Goal: Task Accomplishment & Management: Complete application form

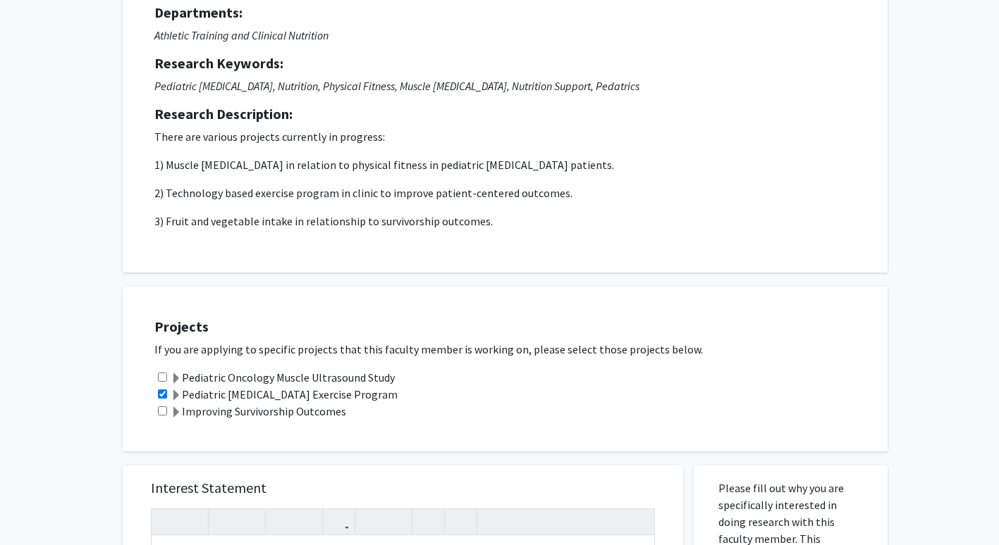
scroll to position [145, 0]
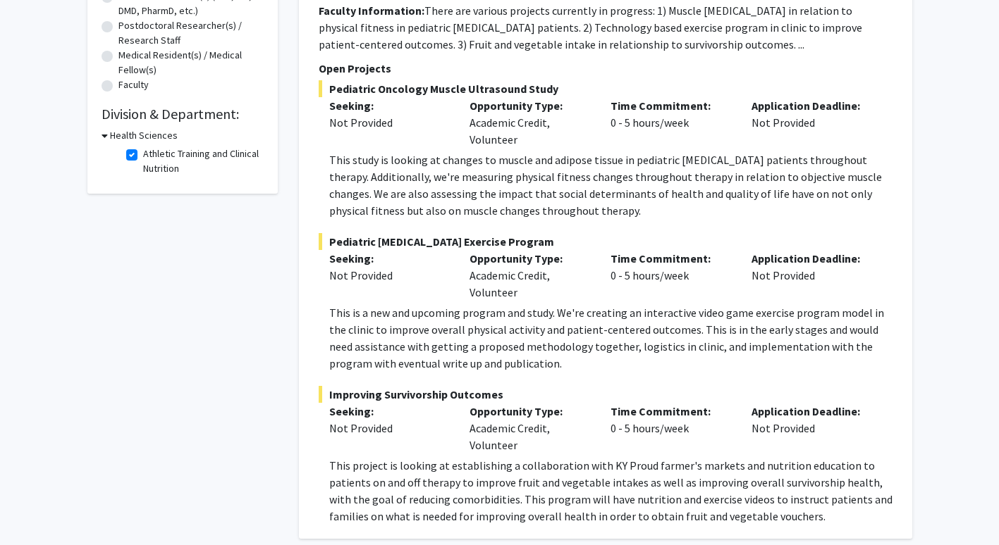
scroll to position [329, 0]
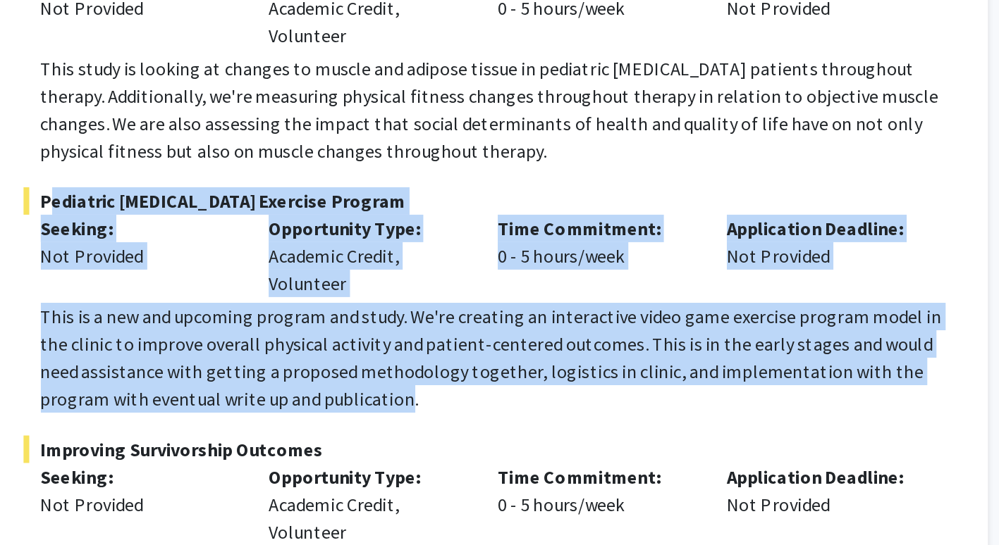
drag, startPoint x: 487, startPoint y: 343, endPoint x: 331, endPoint y: 222, distance: 197.4
click at [331, 233] on div "Pediatric [MEDICAL_DATA] Exercise Program Seeking: Not Provided Opportunity Typ…" at bounding box center [606, 302] width 574 height 139
copy div "Pediatric [MEDICAL_DATA] Exercise Program Seeking: Not Provided Opportunity Typ…"
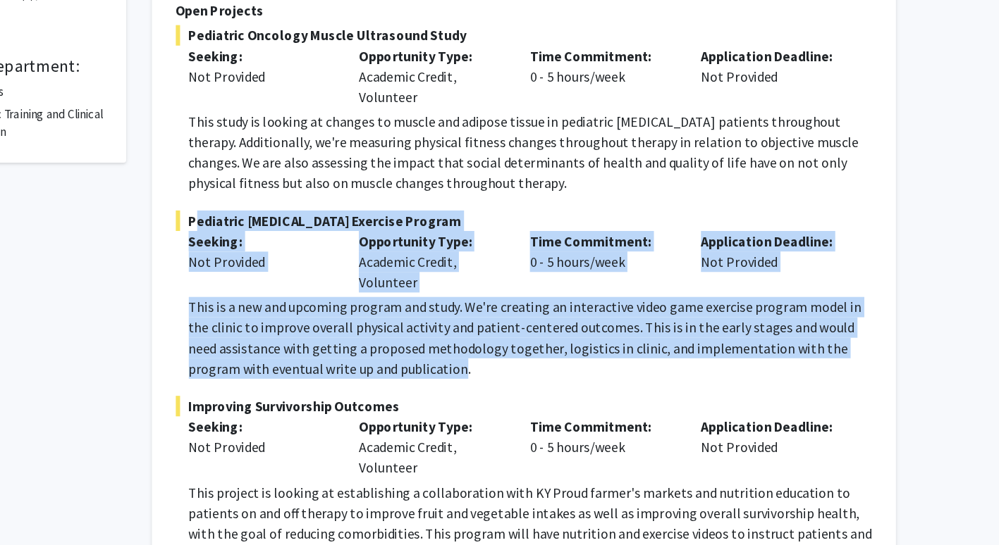
scroll to position [339, 0]
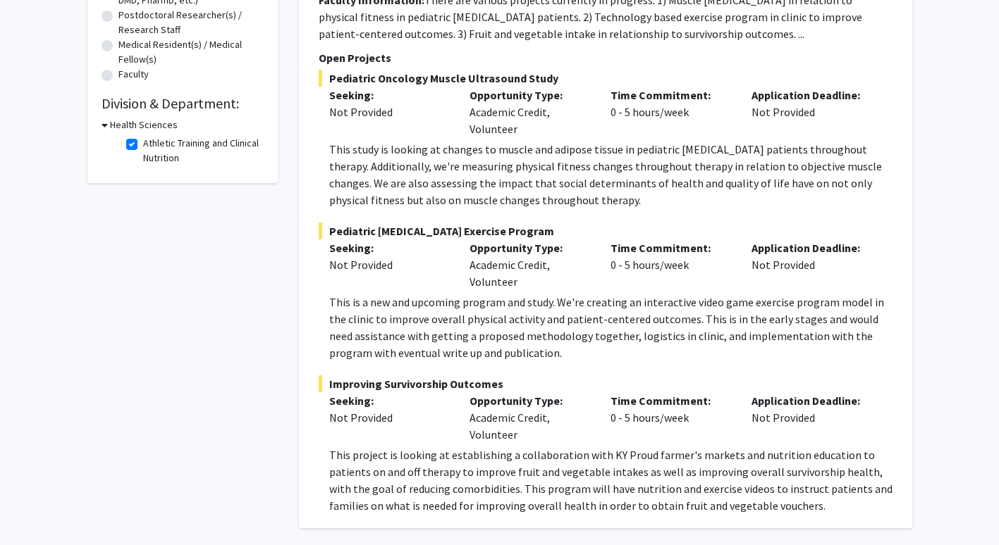
click at [614, 179] on p "This study is looking at changes to muscle and adipose tissue in pediatric [MED…" at bounding box center [610, 175] width 563 height 68
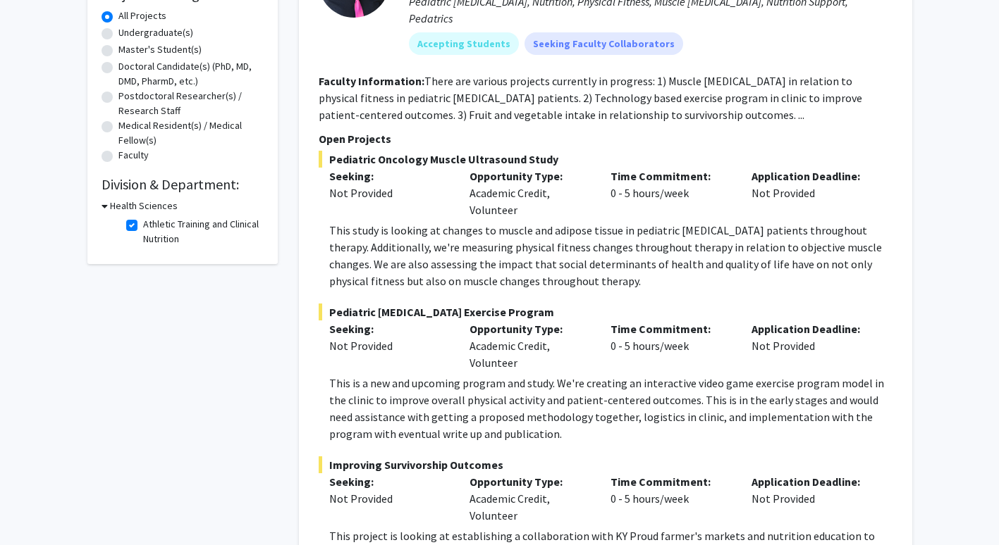
scroll to position [256, 0]
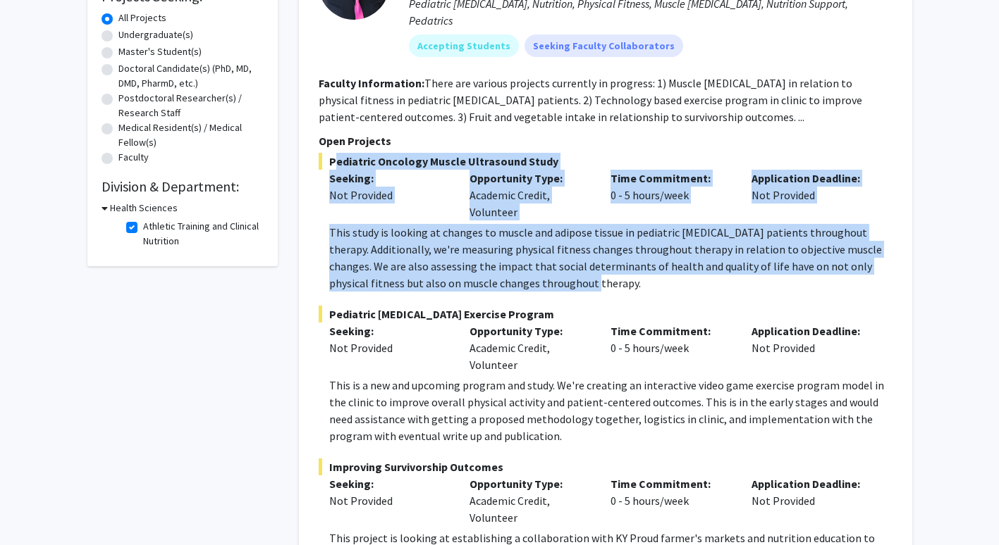
drag, startPoint x: 328, startPoint y: 142, endPoint x: 605, endPoint y: 265, distance: 302.5
click at [605, 265] on div "Pediatric Oncology Muscle Ultrasound Study Seeking: Not Provided Opportunity Ty…" at bounding box center [606, 222] width 574 height 139
copy div "Pediatric Oncology Muscle Ultrasound Study Seeking: Not Provided Opportunity Ty…"
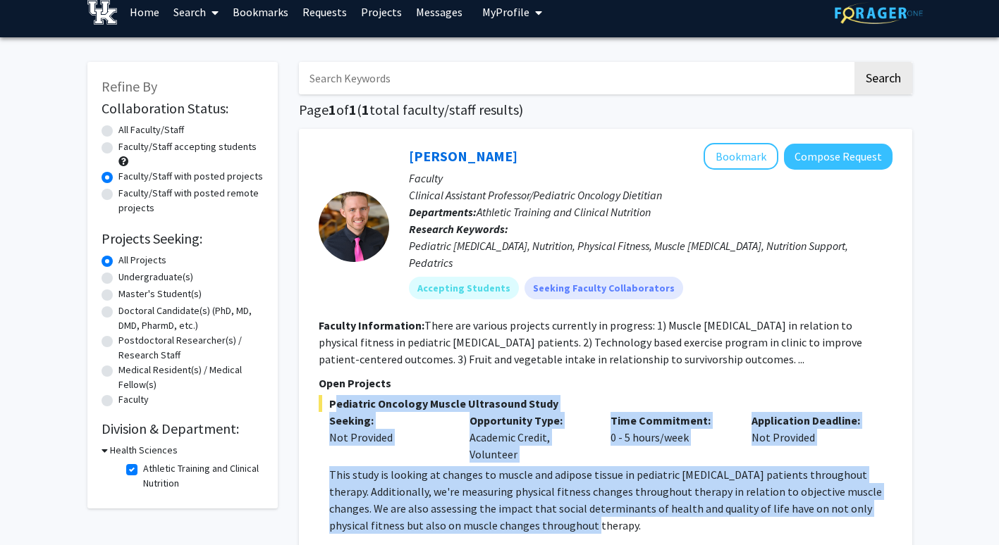
scroll to position [0, 0]
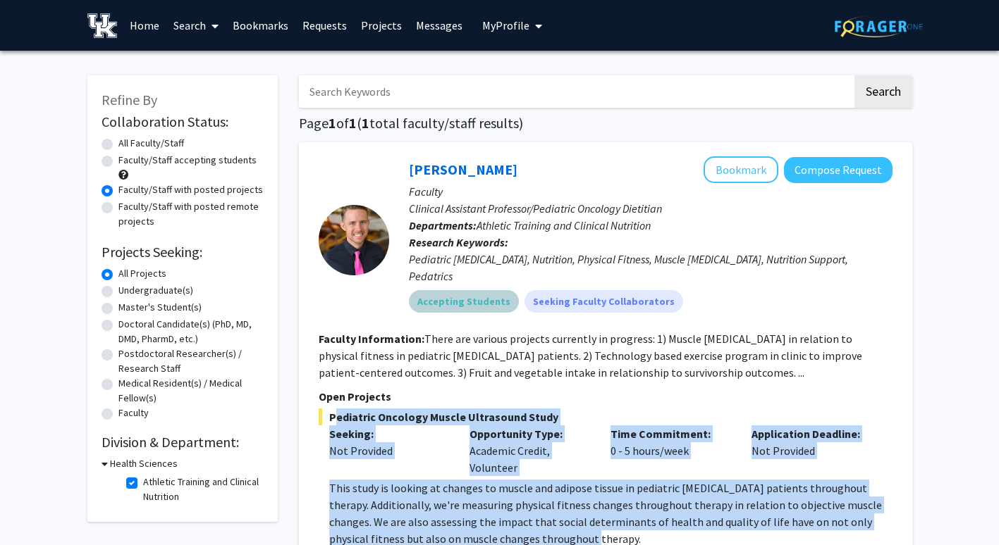
click at [761, 290] on div "Accepting Students Seeking Faculty Collaborators" at bounding box center [650, 302] width 489 height 28
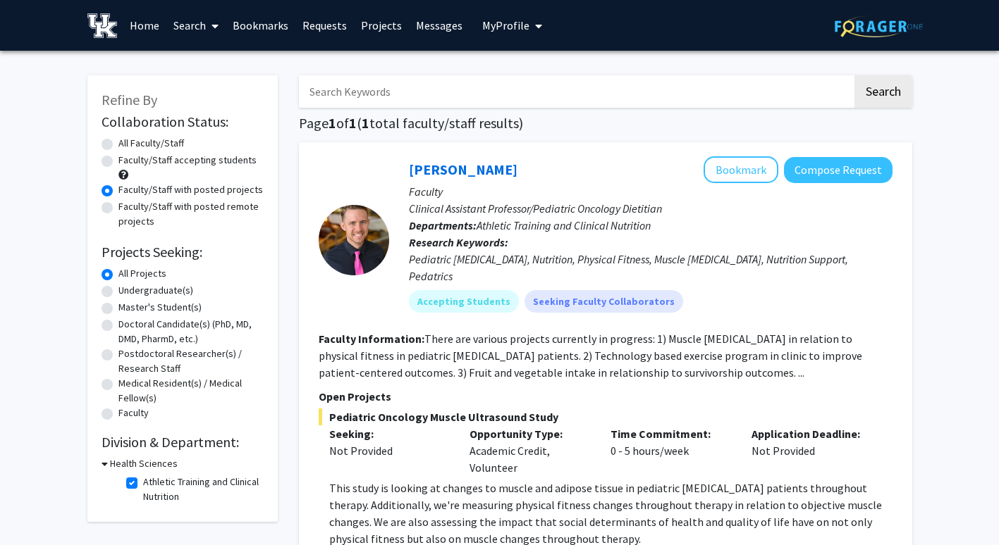
click at [706, 331] on section "Faculty Information: There are various projects currently in progress: 1) Muscl…" at bounding box center [606, 356] width 574 height 51
click at [841, 171] on button "Compose Request" at bounding box center [838, 170] width 109 height 26
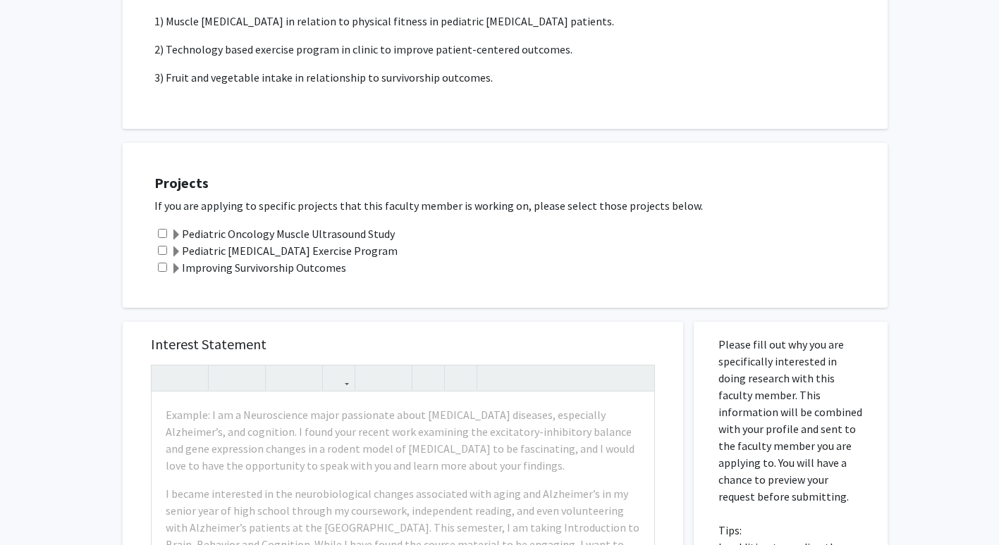
scroll to position [295, 0]
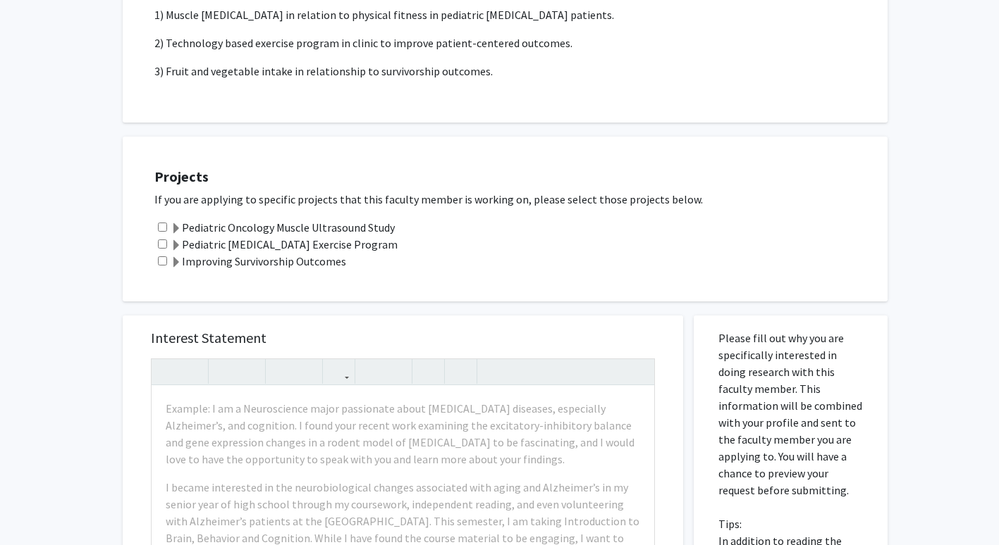
click at [160, 223] on input "checkbox" at bounding box center [162, 227] width 9 height 9
checkbox input "true"
click at [159, 243] on input "checkbox" at bounding box center [162, 244] width 9 height 9
checkbox input "true"
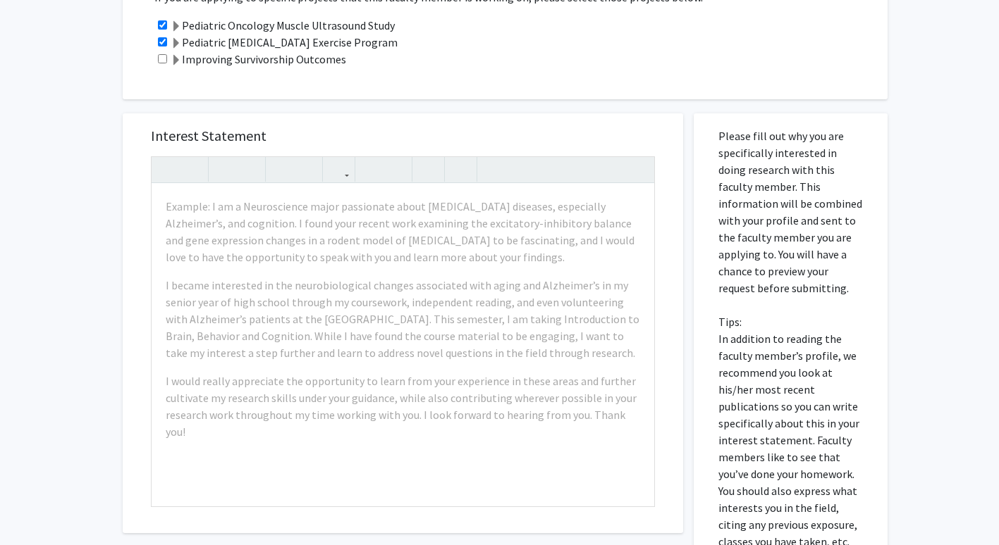
scroll to position [498, 0]
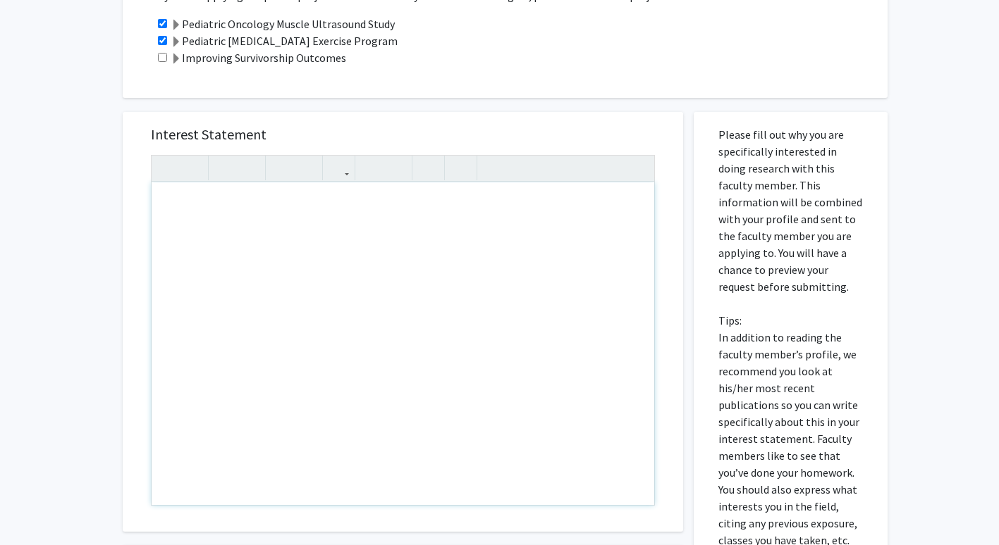
click at [241, 213] on div "Note to users with screen readers: Please press Alt+0 or Option+0 to deactivate…" at bounding box center [403, 344] width 502 height 323
paste div "Note to users with screen readers: Please press Alt+0 or Option+0 to deactivate…"
type textarea "<p>Pediatric Oncology Muscle Ultrasound Study </p><p>Seeking: </p><p>Not Provid…"
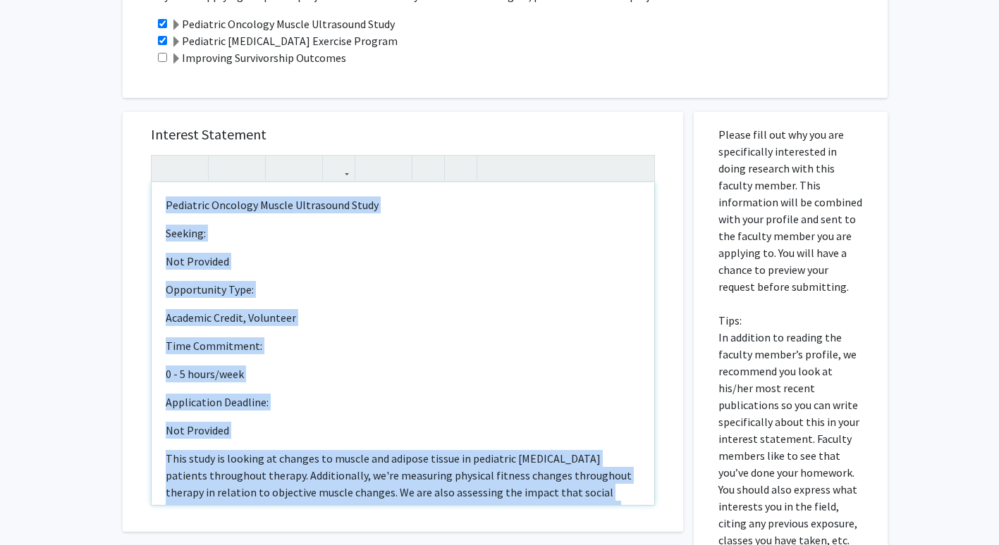
scroll to position [55, 0]
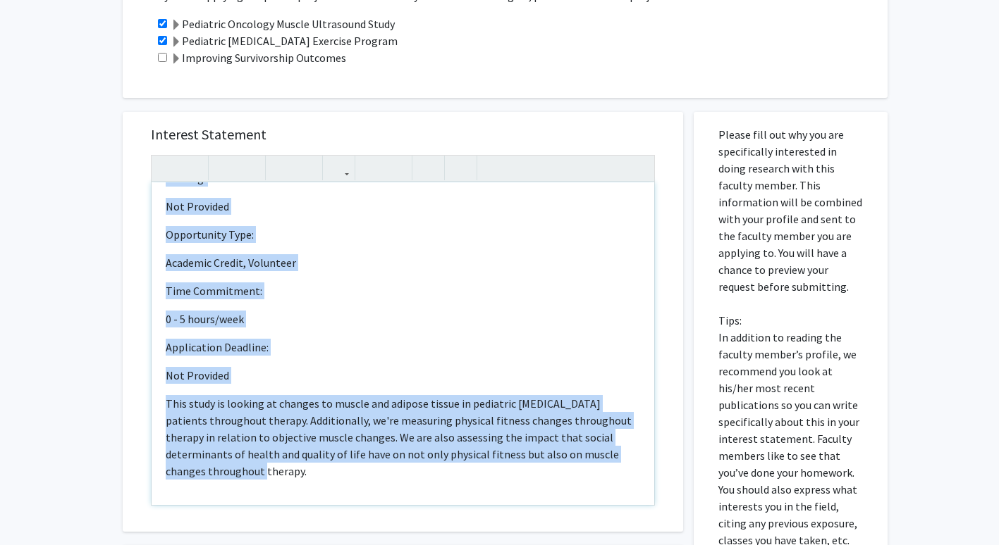
drag, startPoint x: 164, startPoint y: 202, endPoint x: 396, endPoint y: 481, distance: 363.4
click at [396, 481] on div "Pediatric Oncology Muscle Ultrasound Study Seeking: Not Provided Opportunity…" at bounding box center [403, 344] width 502 height 323
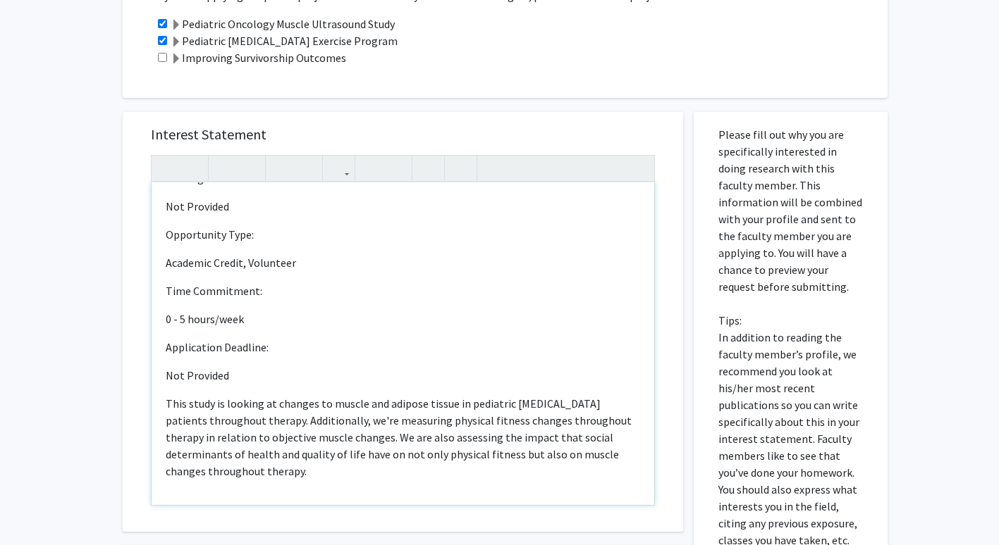
scroll to position [0, 0]
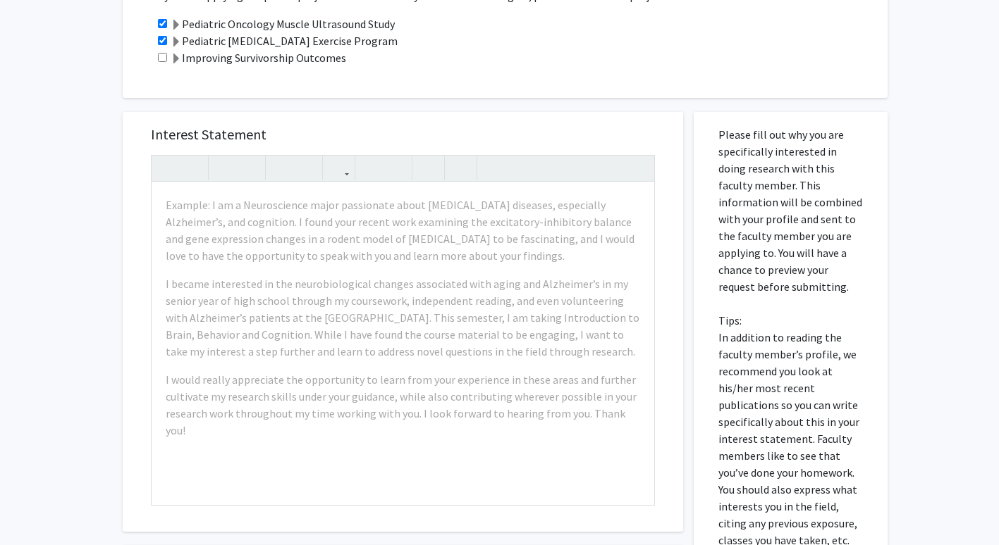
click at [487, 125] on div "Interest Statement Example: I am a Neuroscience major passionate about [MEDICAL…" at bounding box center [403, 322] width 532 height 420
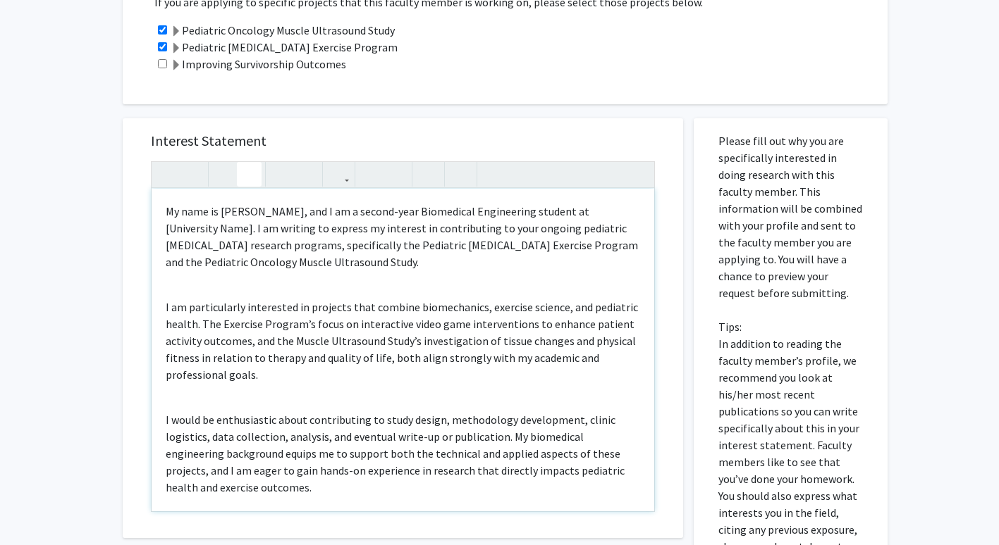
scroll to position [497, 0]
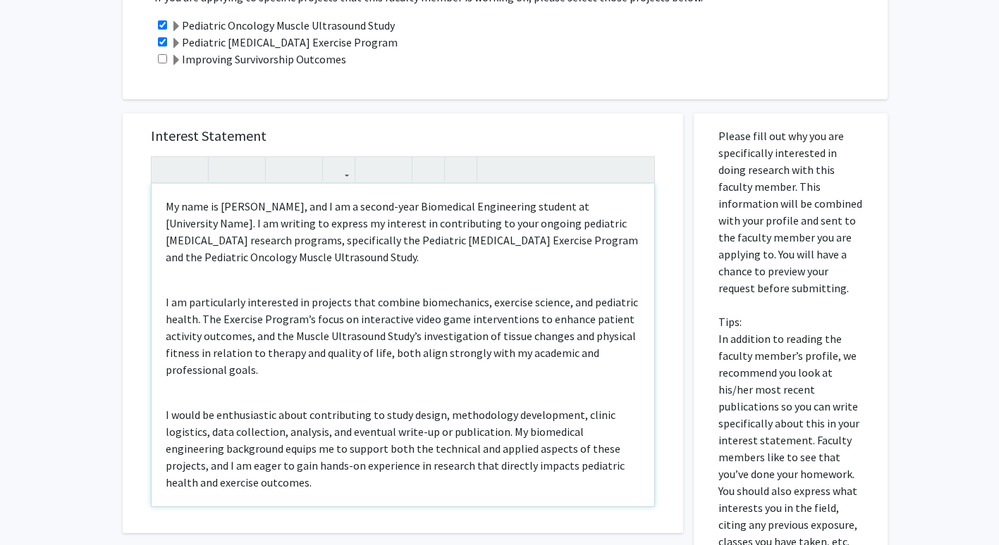
click at [166, 206] on p "My name is [PERSON_NAME], and I am a second-year Biomedical Engineering student…" at bounding box center [403, 232] width 474 height 68
drag, startPoint x: 549, startPoint y: 203, endPoint x: 202, endPoint y: 226, distance: 348.2
click at [202, 226] on p "My name is [PERSON_NAME], and I am a second-year Biomedical Engineering student…" at bounding box center [403, 232] width 474 height 68
click at [612, 215] on p "My name is [PERSON_NAME], and I am a second-year Biomedical Engineering student…" at bounding box center [403, 232] width 474 height 68
click at [164, 302] on div "My name is [PERSON_NAME], and I am a second-year Biomedical Engineering student…" at bounding box center [403, 345] width 502 height 323
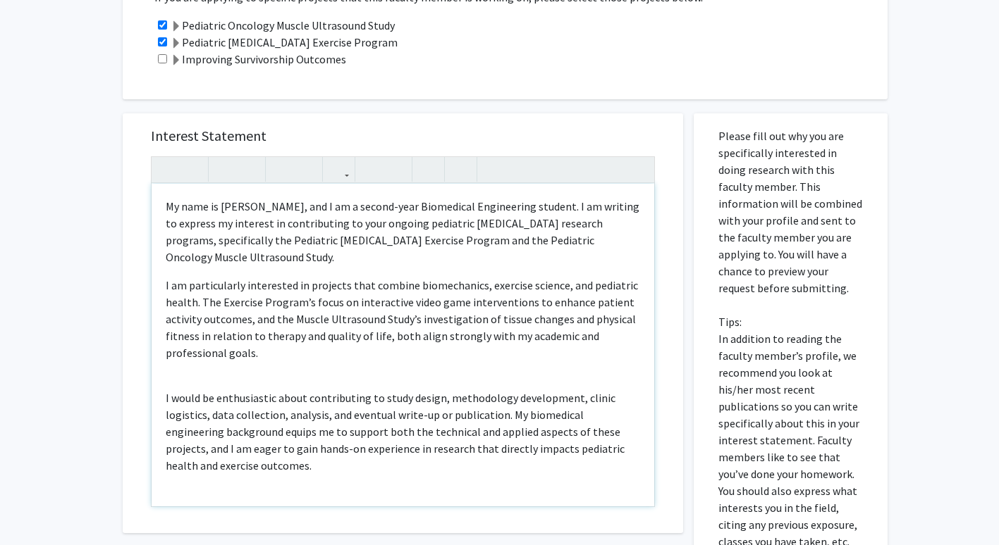
click at [202, 300] on span "I am particularly interested in projects that combine biomechanics, exercise sc…" at bounding box center [402, 319] width 472 height 82
click at [410, 338] on span "I am particularly interested in projects that combine biomechanics, exercise sc…" at bounding box center [402, 319] width 472 height 82
click at [436, 337] on span "I am particularly interested in projects that combine biomechanics, exercise sc…" at bounding box center [402, 319] width 472 height 82
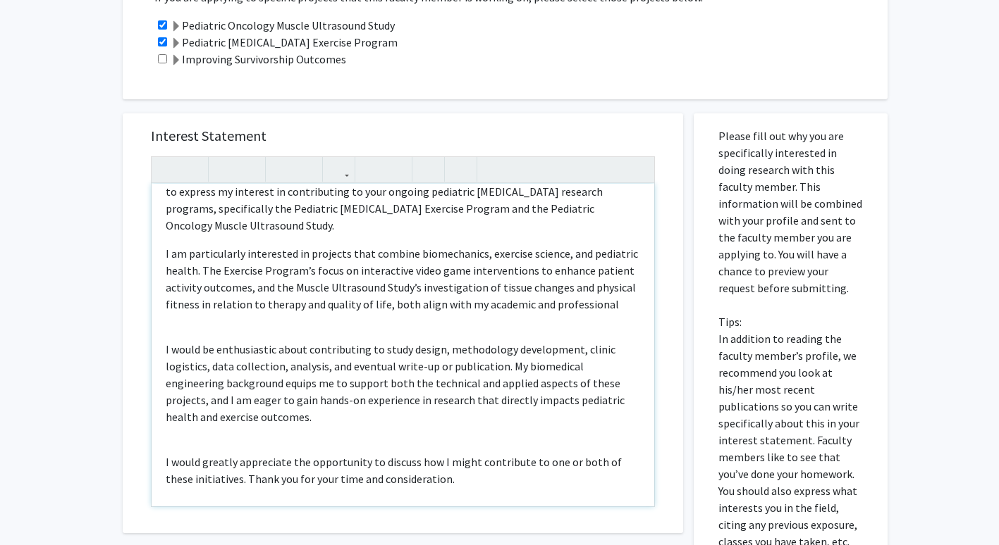
scroll to position [38, 0]
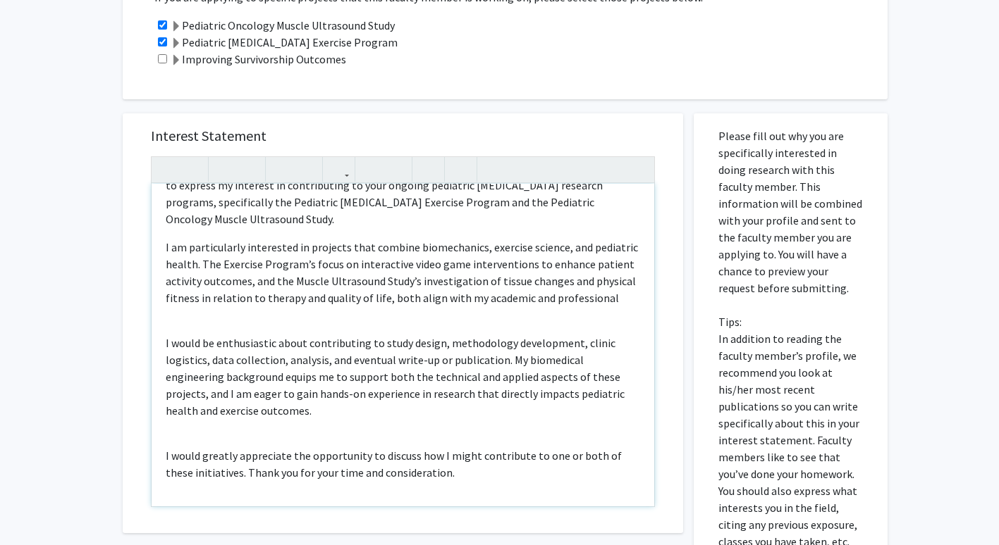
click at [173, 324] on div "My name is [PERSON_NAME], and I am a second-year Biomedical Engineering student…" at bounding box center [403, 345] width 502 height 323
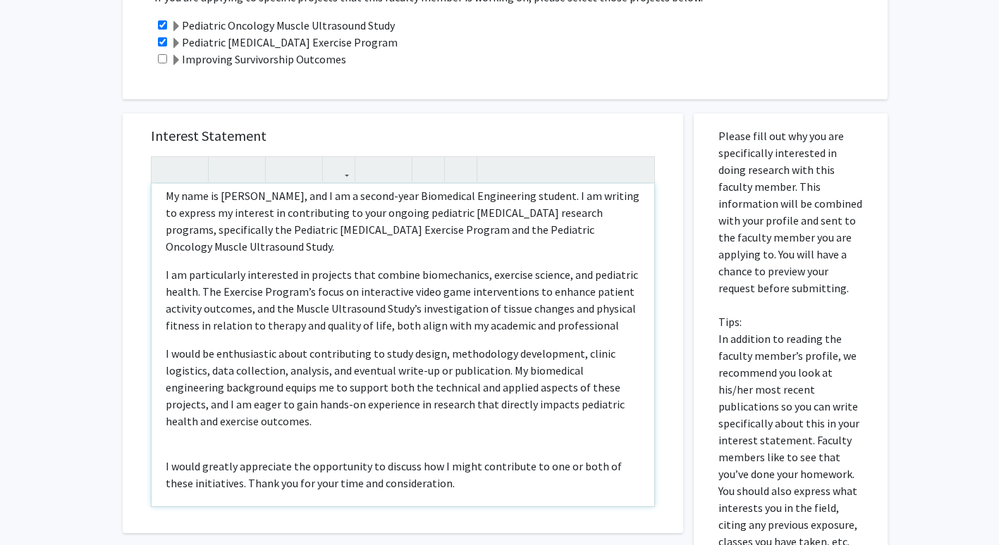
scroll to position [10, 0]
click at [271, 355] on p "I would be enthusiastic about contributing to study design, methodology develop…" at bounding box center [403, 388] width 474 height 85
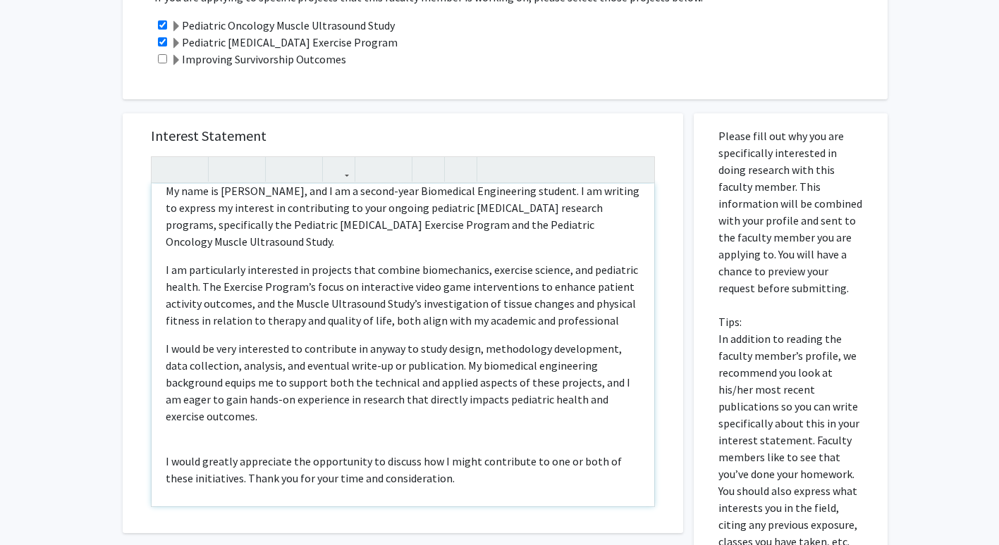
click at [220, 381] on p "I would be very interested to contribute in anyway to study design, methodology…" at bounding box center [403, 382] width 474 height 85
click at [224, 383] on p "I would be very interested to contribute in anyway to study design, methodology…" at bounding box center [403, 382] width 474 height 85
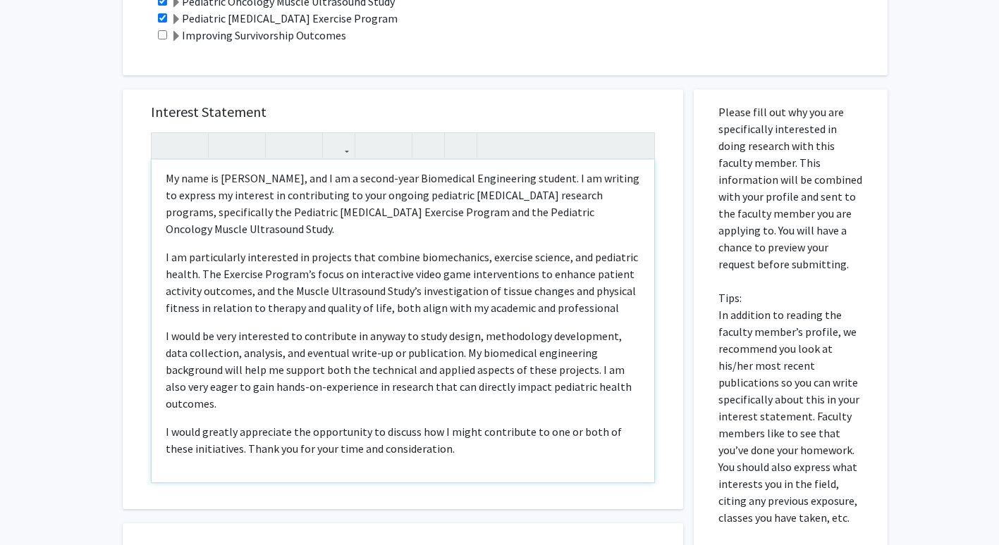
scroll to position [531, 0]
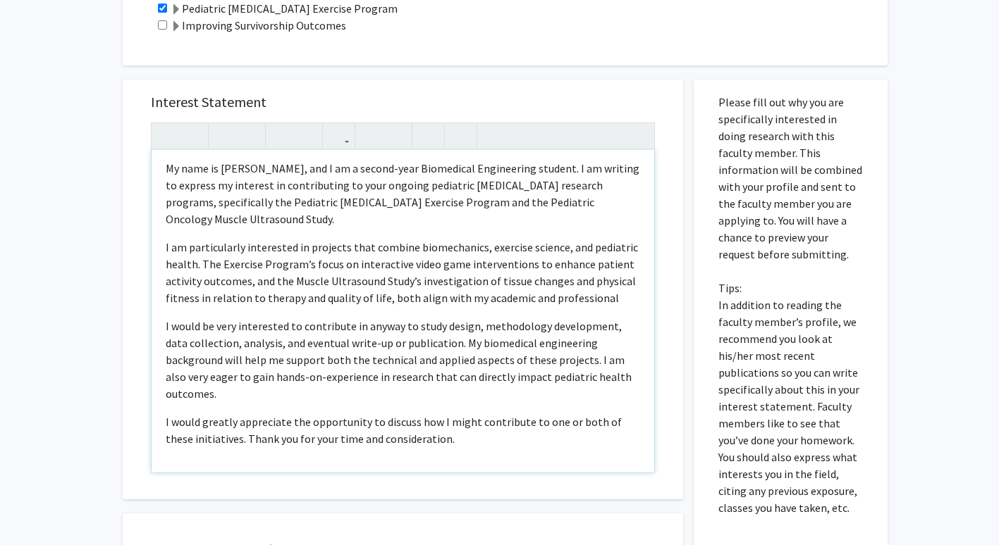
click at [238, 441] on p "I would greatly appreciate the opportunity to discuss how I might contribute to…" at bounding box center [403, 431] width 474 height 34
click at [235, 420] on p "I would greatly appreciate the opportunity to discuss how I might contribute to…" at bounding box center [403, 431] width 474 height 34
click at [444, 432] on p "I would really appreciate the opportunity to discuss how I might contribute to …" at bounding box center [403, 431] width 474 height 34
click at [615, 440] on p "I would really appreciate the opportunity to discuss how I might contribute to …" at bounding box center [403, 431] width 474 height 34
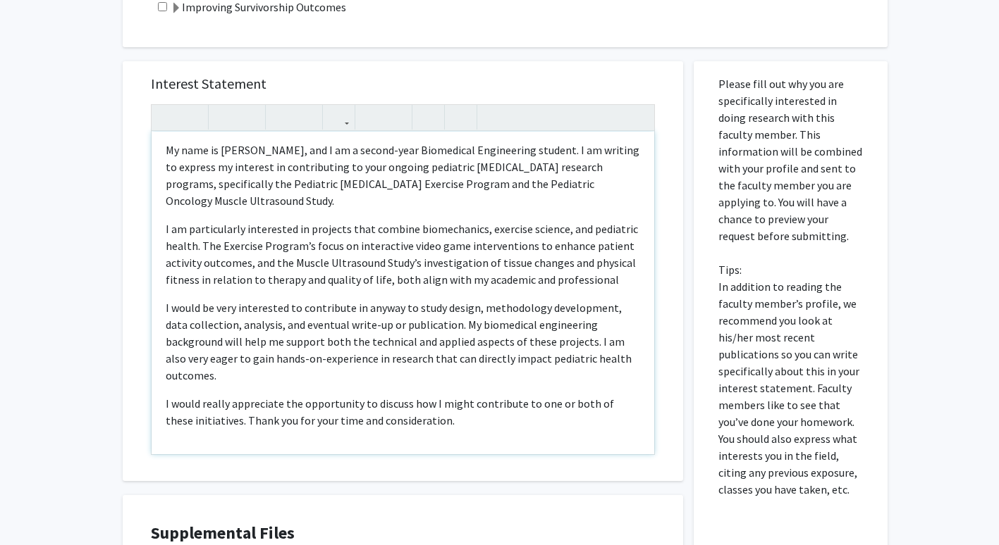
scroll to position [548, 0]
click at [211, 377] on p "I would be very interested to contribute in anyway to study design, methodology…" at bounding box center [403, 343] width 474 height 85
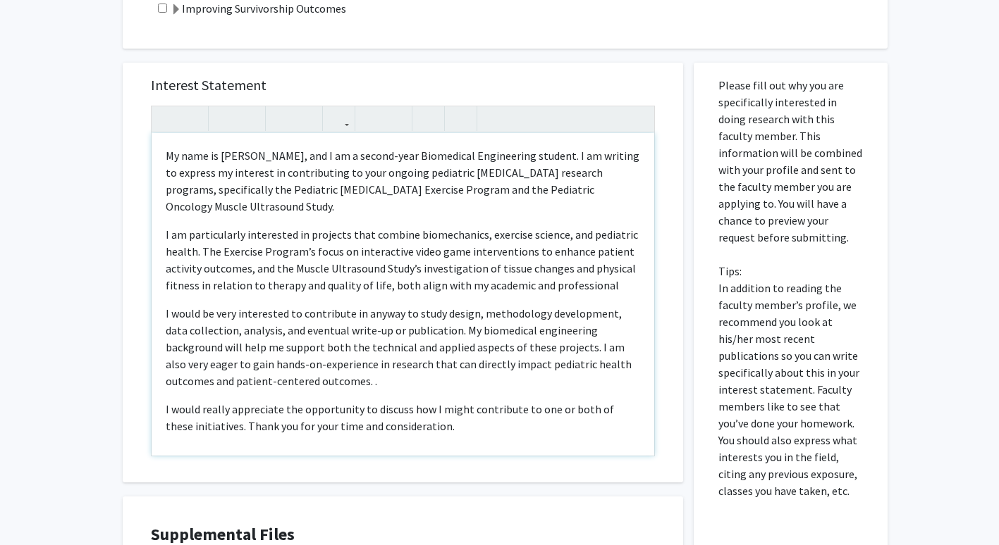
click at [259, 393] on div "My name is [PERSON_NAME], and I am a second-year Biomedical Engineering student…" at bounding box center [403, 294] width 502 height 323
click at [376, 382] on p "I would be very interested to contribute in anyway to study design, methodology…" at bounding box center [403, 347] width 474 height 85
click at [413, 386] on p "I would be very interested to contribute in any way to study design, methodolog…" at bounding box center [403, 347] width 474 height 85
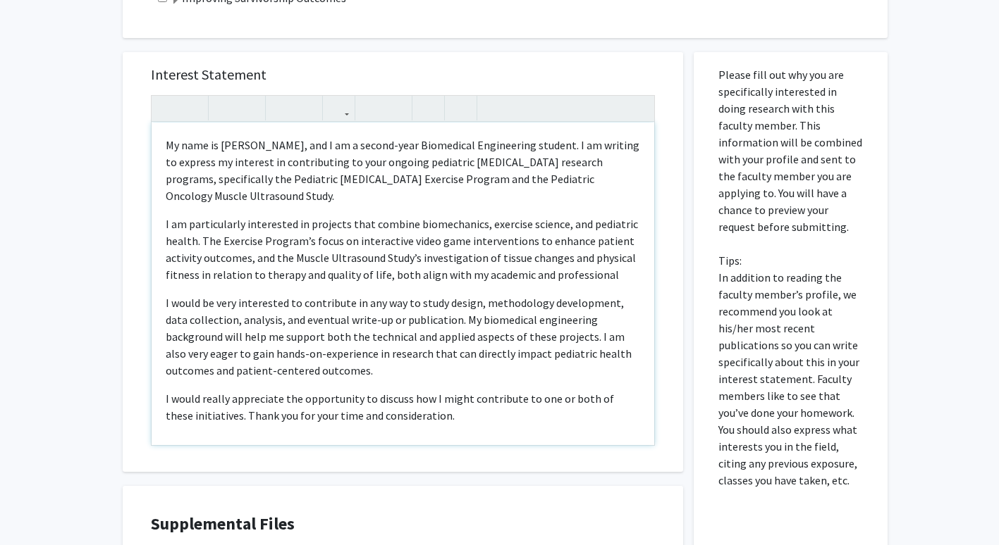
scroll to position [556, 0]
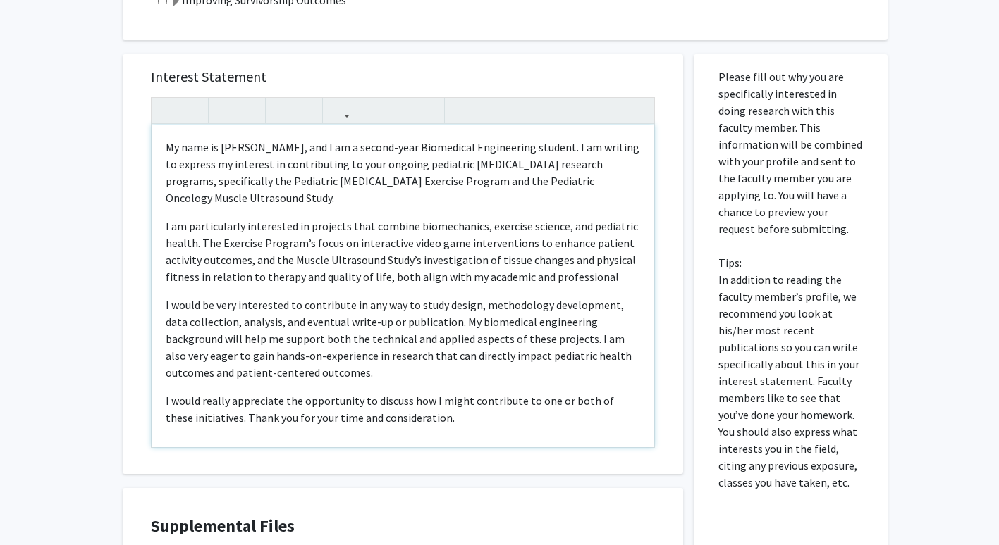
click at [612, 279] on p "I am particularly interested in projects that combine biomechanics, exercise sc…" at bounding box center [403, 252] width 474 height 68
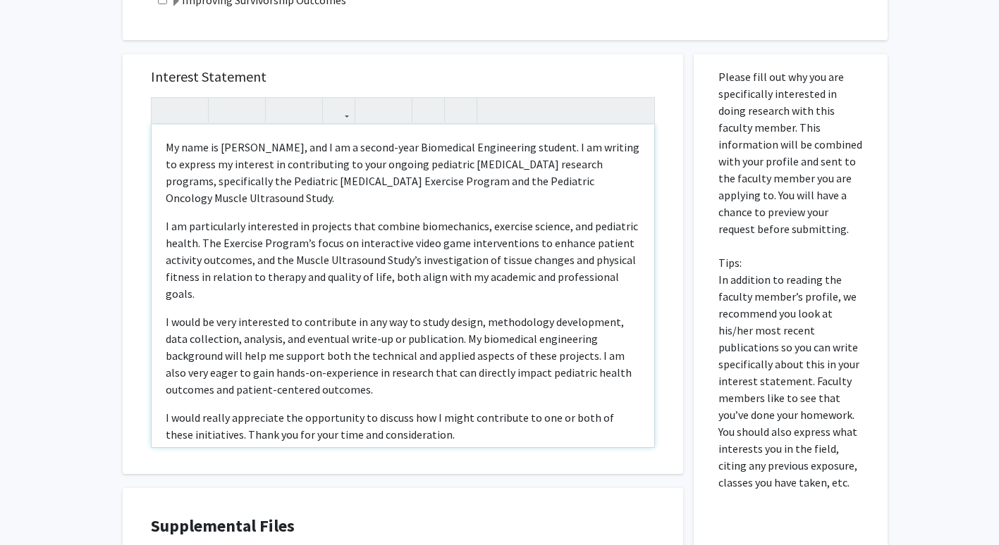
click at [214, 390] on p "I would be very interested to contribute in any way to study design, methodolog…" at bounding box center [403, 356] width 474 height 85
drag, startPoint x: 373, startPoint y: 395, endPoint x: 211, endPoint y: 390, distance: 161.4
click at [211, 390] on p "I would be very interested to contribute in any way to study design, methodolog…" at bounding box center [403, 356] width 474 height 85
click at [376, 407] on div "My name is [PERSON_NAME], and I am a second-year Biomedical Engineering student…" at bounding box center [403, 286] width 502 height 323
click at [496, 450] on div "Interest Statement My name is [PERSON_NAME], and I am a second-year Biomedical …" at bounding box center [403, 264] width 532 height 420
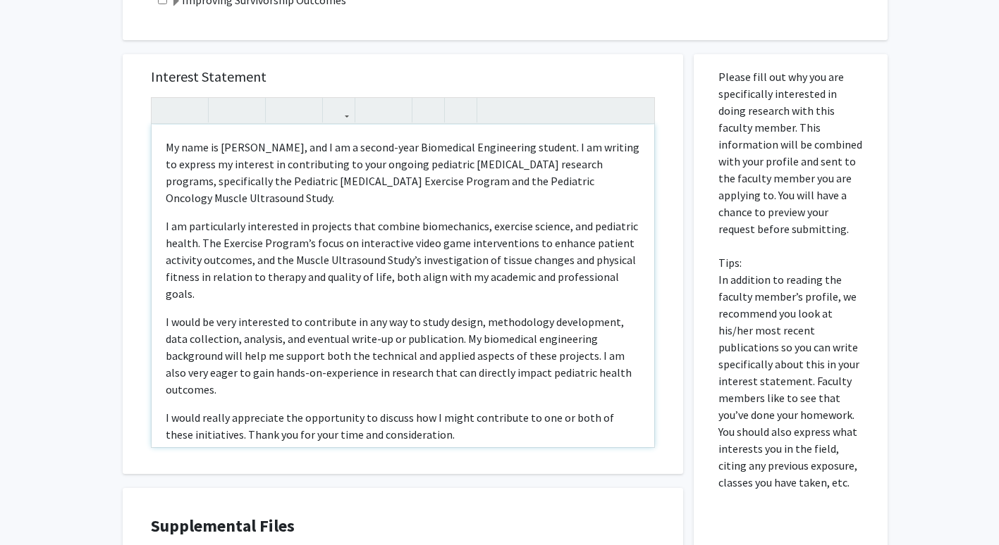
click at [469, 432] on p "I would really appreciate the opportunity to discuss how I might contribute to …" at bounding box center [403, 426] width 474 height 34
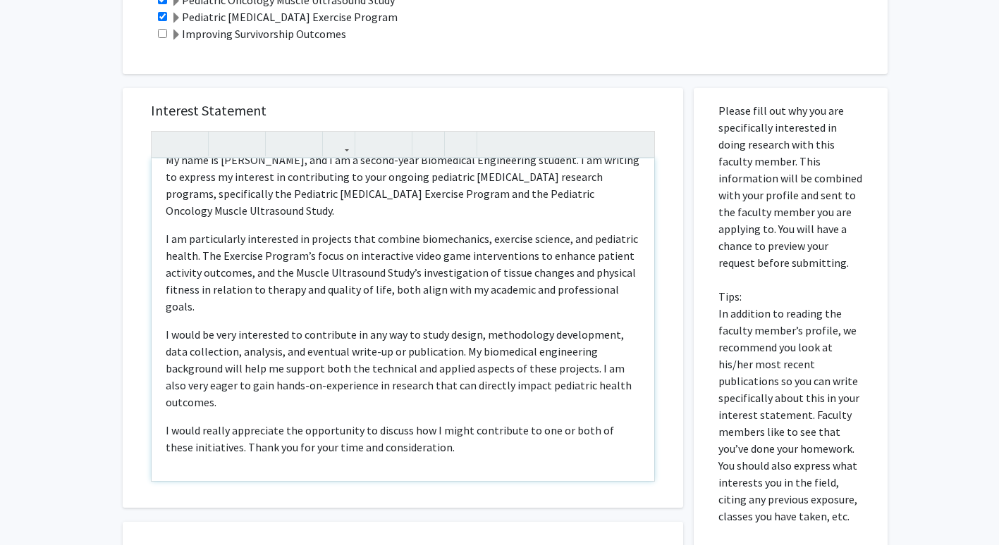
scroll to position [522, 0]
click at [166, 372] on p "I would be very interested to contribute in any way to study design, methodolog…" at bounding box center [403, 369] width 474 height 85
click at [283, 371] on p "I would be very interested to contribute in any way to study design, methodolog…" at bounding box center [403, 369] width 474 height 85
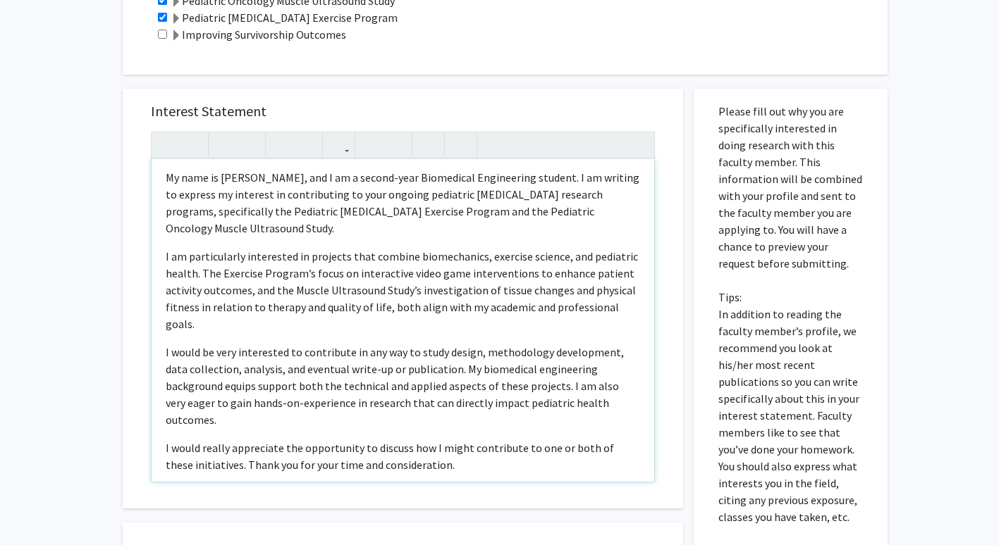
scroll to position [21, 0]
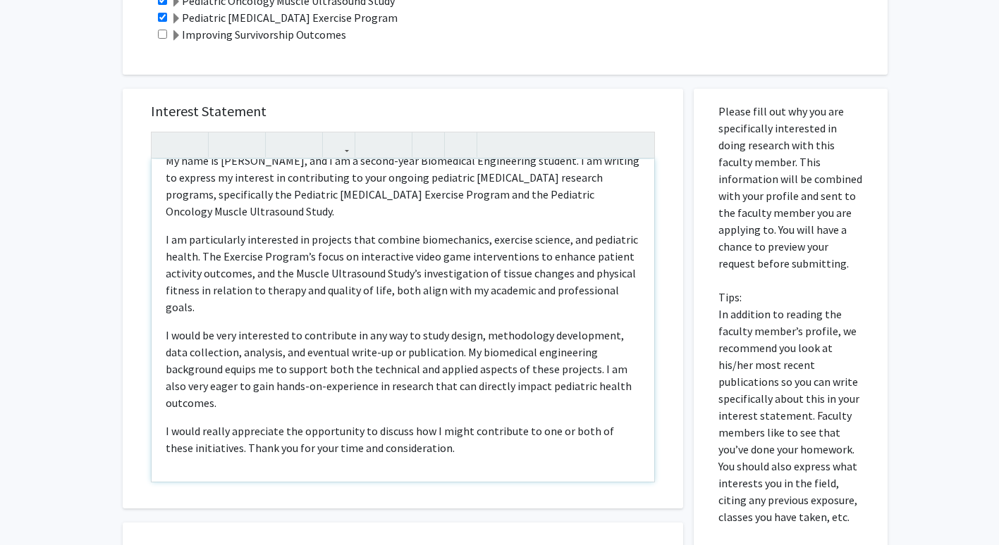
click at [295, 397] on p "I would be very interested to contribute in any way to study design, methodolog…" at bounding box center [403, 369] width 474 height 85
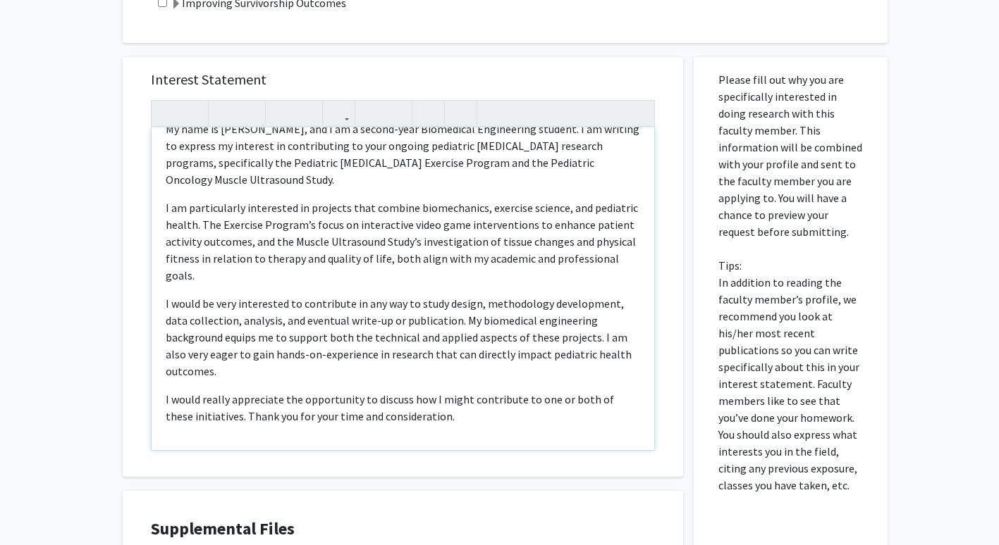
scroll to position [554, 0]
click at [591, 339] on p "I would be very interested to contribute in any way to study design, methodolog…" at bounding box center [403, 337] width 474 height 85
click at [233, 350] on p "I would be very interested to contribute in any way to study design, methodolog…" at bounding box center [403, 337] width 474 height 85
click at [227, 350] on p "I would be very interested to contribute in any way to study design, methodolog…" at bounding box center [403, 337] width 474 height 85
click at [201, 352] on p "I would be very interested to contribute in any way to study design, methodolog…" at bounding box center [403, 337] width 474 height 85
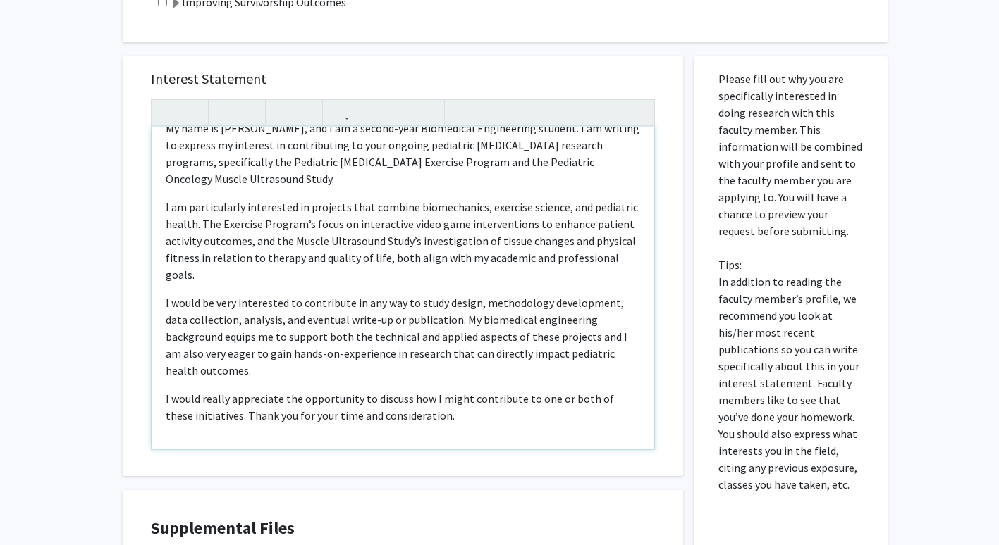
click at [204, 354] on p "I would be very interested to contribute in any way to study design, methodolog…" at bounding box center [403, 337] width 474 height 85
type textarea "<l>Ip dolo si Ametcon Adipi, eli S do e tempor-inci Utlaboreet Doloremagna aliq…"
click at [225, 374] on p "I would be very interested to contribute in any way to study design, methodolog…" at bounding box center [403, 337] width 474 height 85
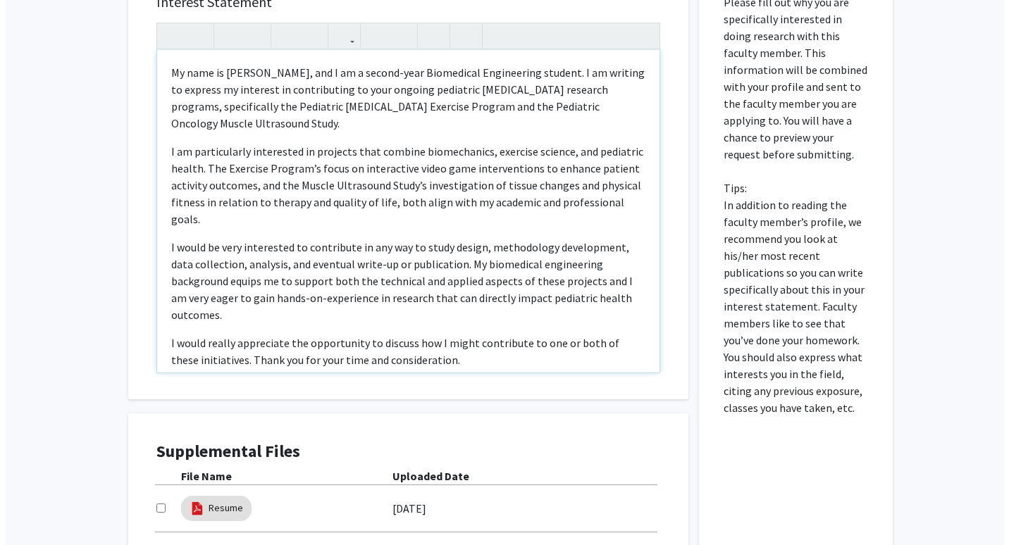
scroll to position [785, 0]
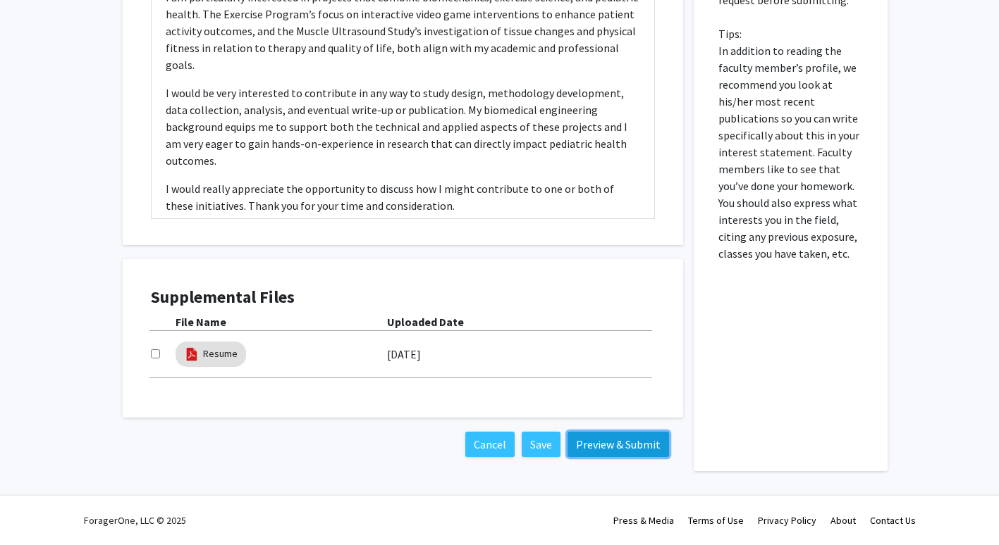
click at [613, 439] on button "Preview & Submit" at bounding box center [617, 444] width 101 height 25
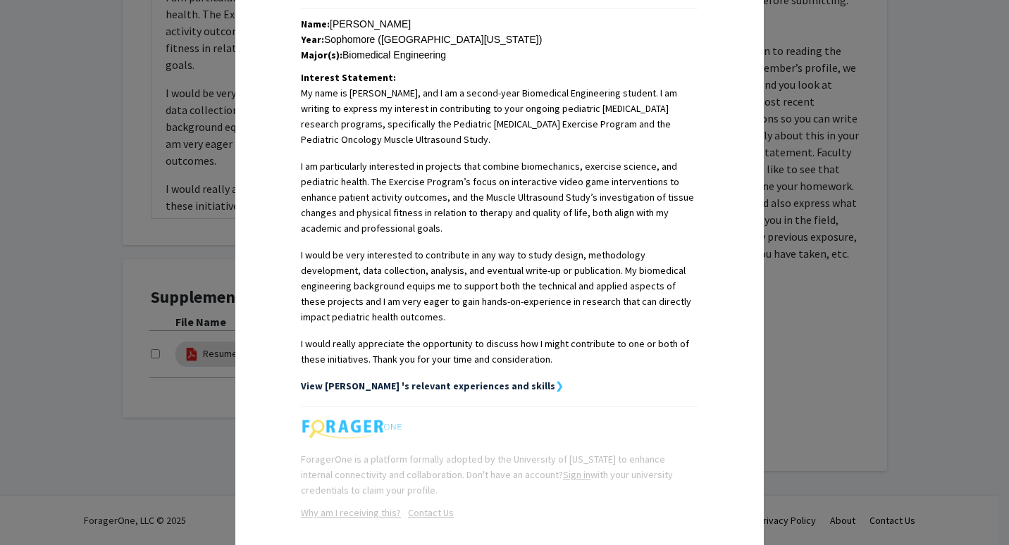
scroll to position [379, 0]
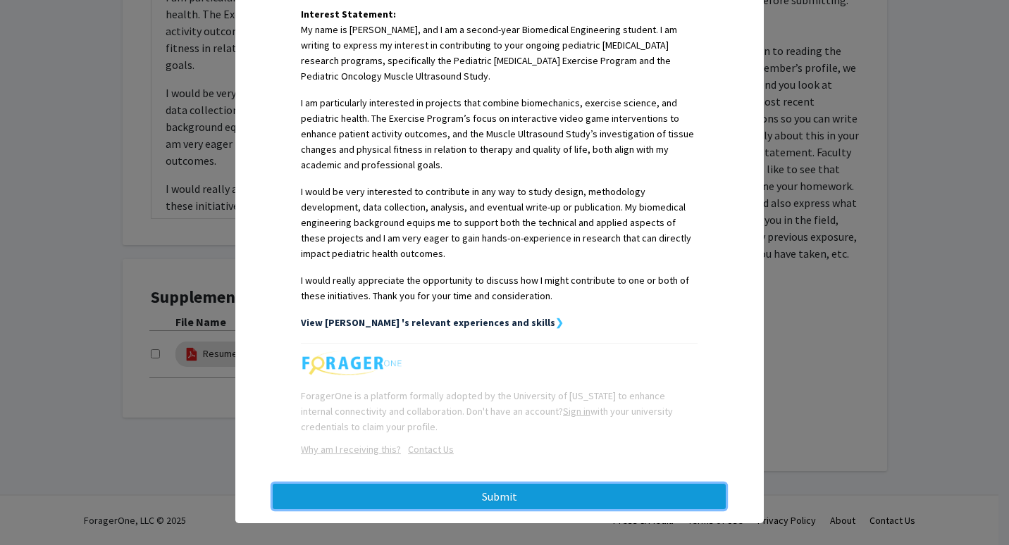
click at [545, 484] on button "Submit" at bounding box center [499, 496] width 453 height 25
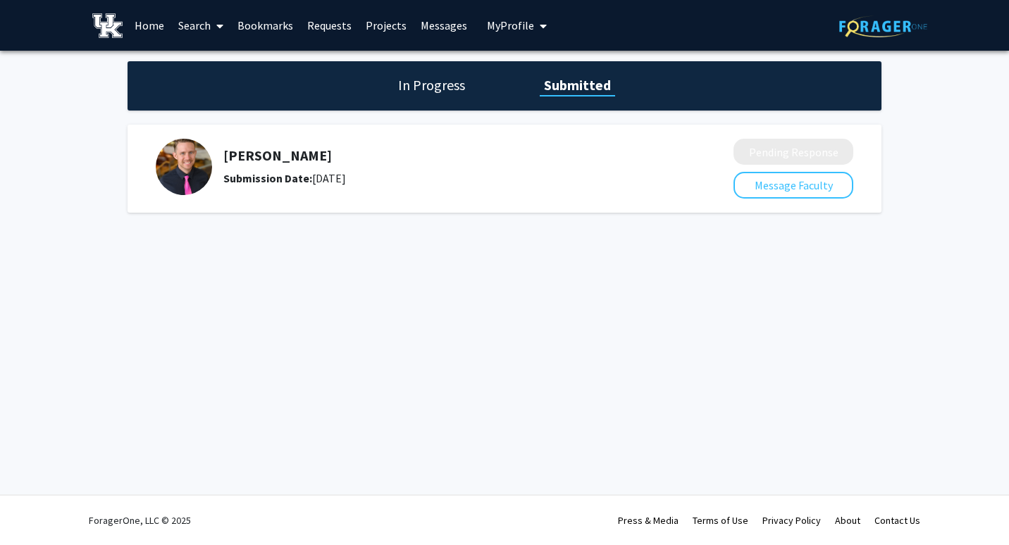
click at [512, 22] on span "My Profile" at bounding box center [510, 25] width 47 height 14
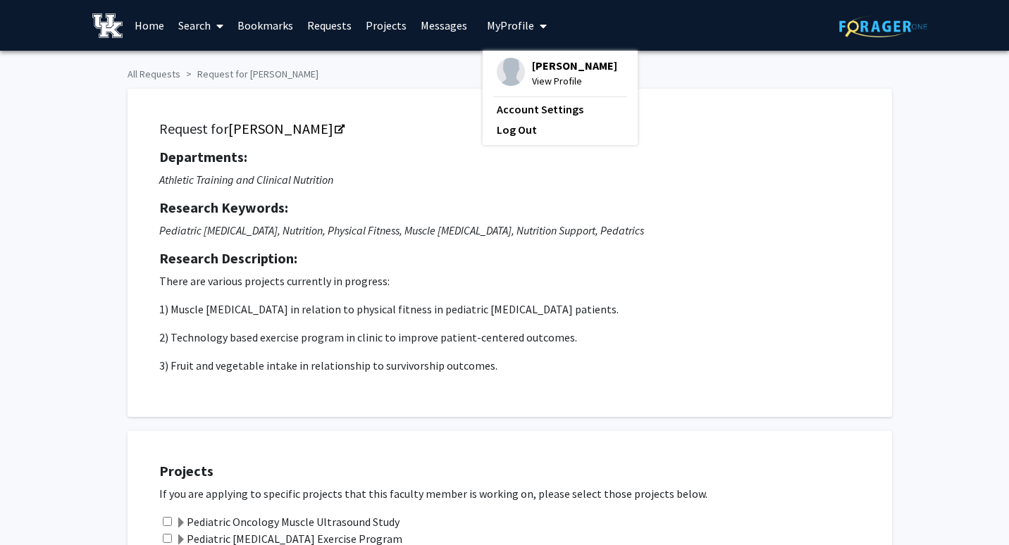
checkbox input "true"
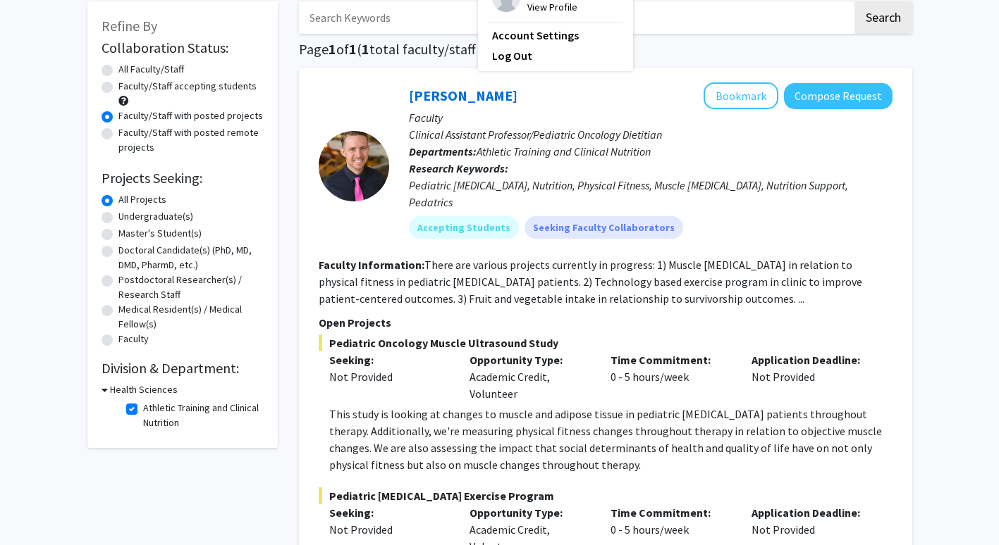
scroll to position [75, 0]
click at [128, 391] on h3 "Health Sciences" at bounding box center [144, 389] width 68 height 15
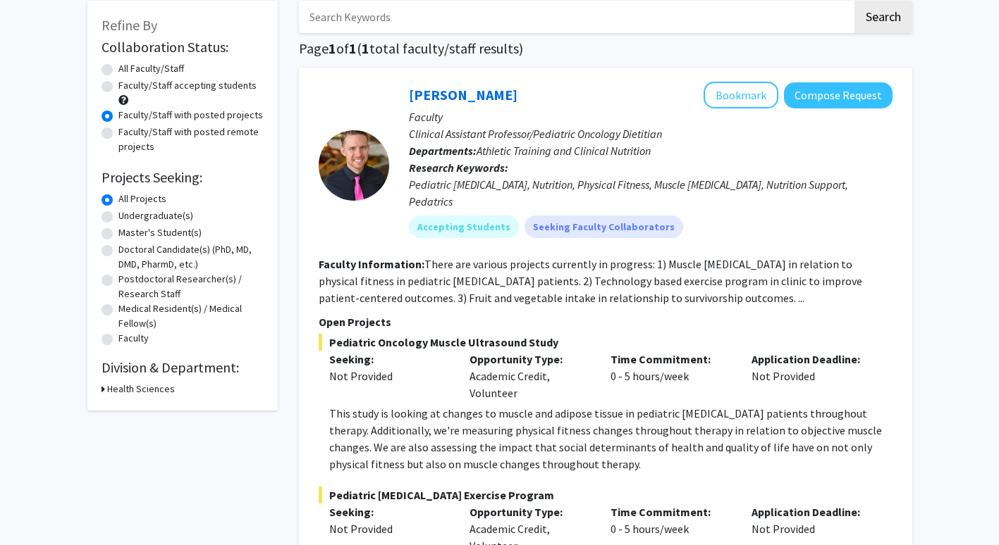
click at [133, 383] on h3 "Health Sciences" at bounding box center [141, 389] width 68 height 15
click at [137, 405] on fg-checkbox "Athletic Training and Clinical Nutrition Athletic Training and Clinical Nutriti…" at bounding box center [193, 415] width 134 height 30
click at [143, 406] on label "Athletic Training and Clinical Nutrition" at bounding box center [201, 415] width 117 height 30
click at [143, 406] on input "Athletic Training and Clinical Nutrition" at bounding box center [147, 404] width 9 height 9
checkbox input "false"
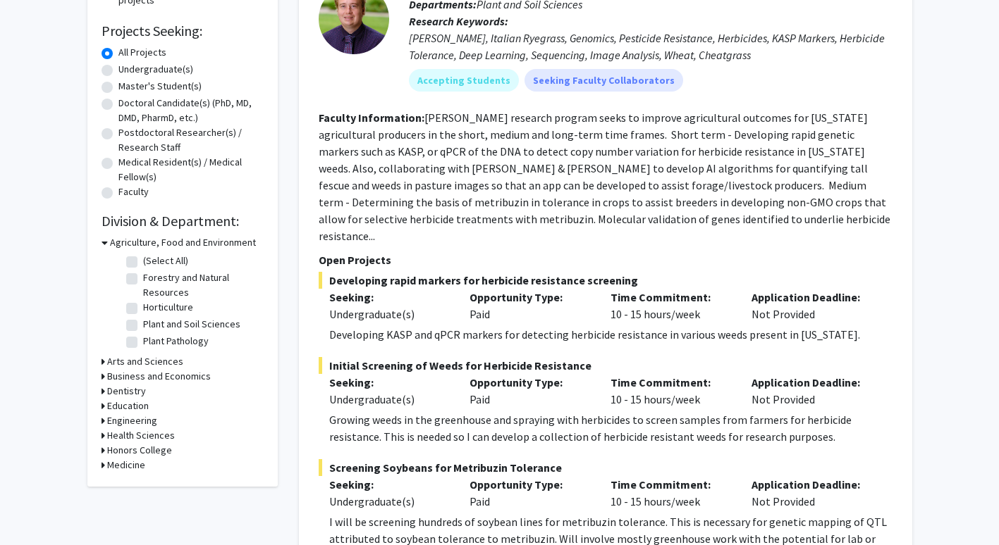
scroll to position [223, 0]
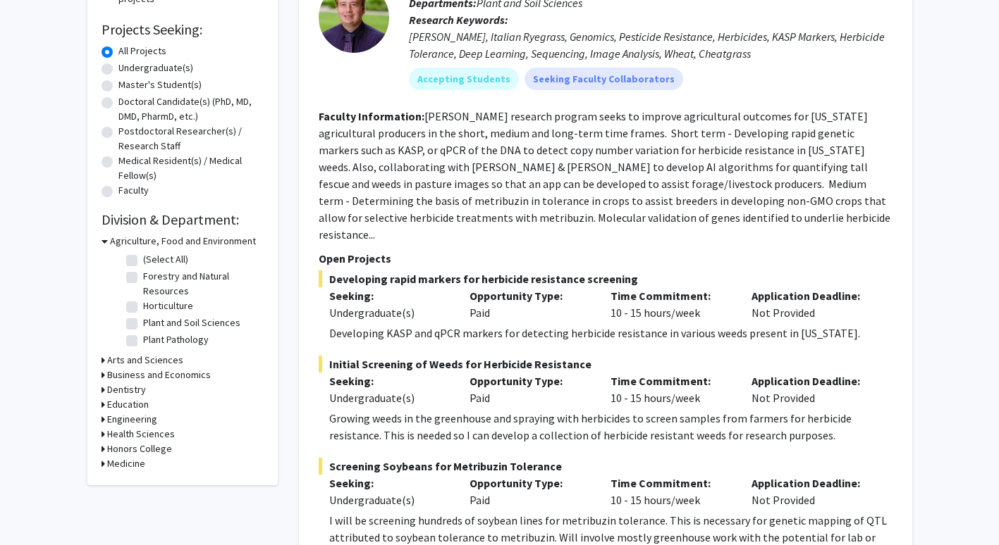
click at [101, 435] on div "Refine By Collaboration Status: Collaboration Status All Faculty/Staff Collabor…" at bounding box center [182, 169] width 190 height 633
click at [104, 432] on icon at bounding box center [103, 434] width 4 height 15
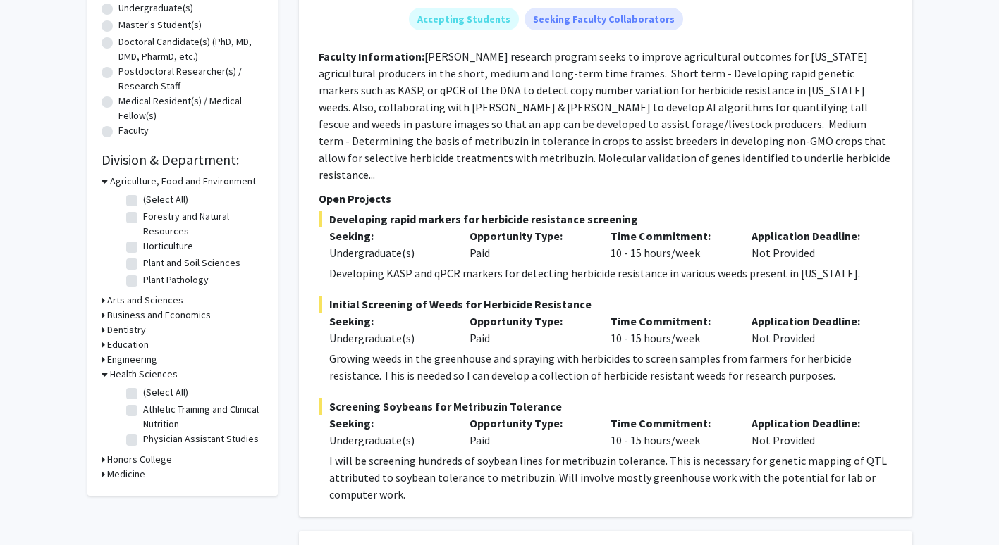
scroll to position [283, 0]
click at [143, 409] on label "Athletic Training and Clinical Nutrition" at bounding box center [201, 417] width 117 height 30
click at [143, 409] on input "Athletic Training and Clinical Nutrition" at bounding box center [147, 406] width 9 height 9
checkbox input "true"
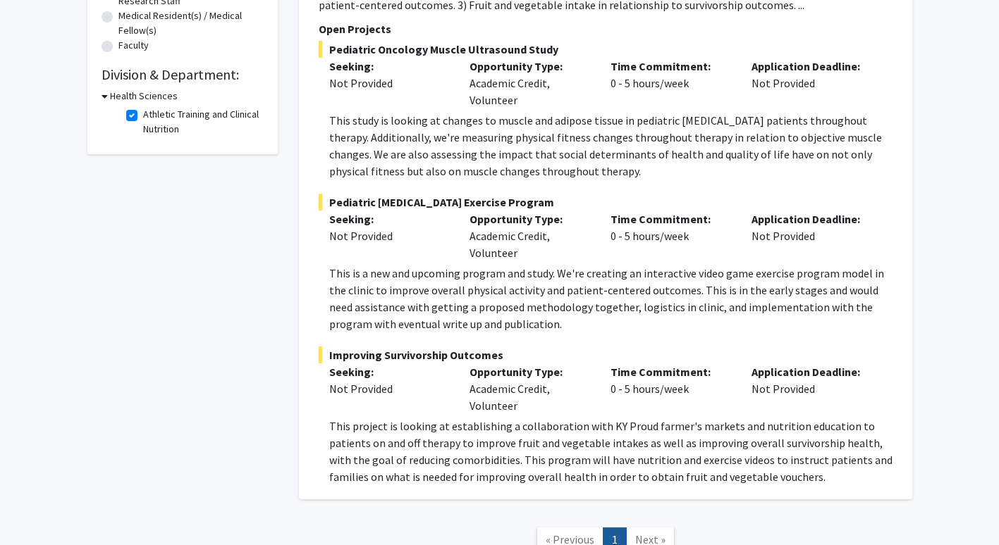
scroll to position [461, 0]
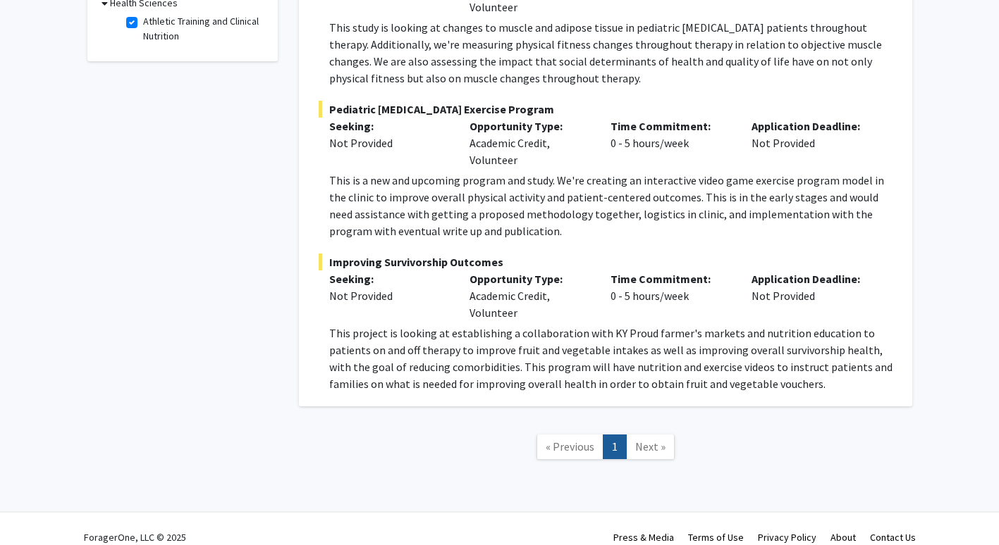
click at [643, 440] on span "Next »" at bounding box center [650, 447] width 30 height 14
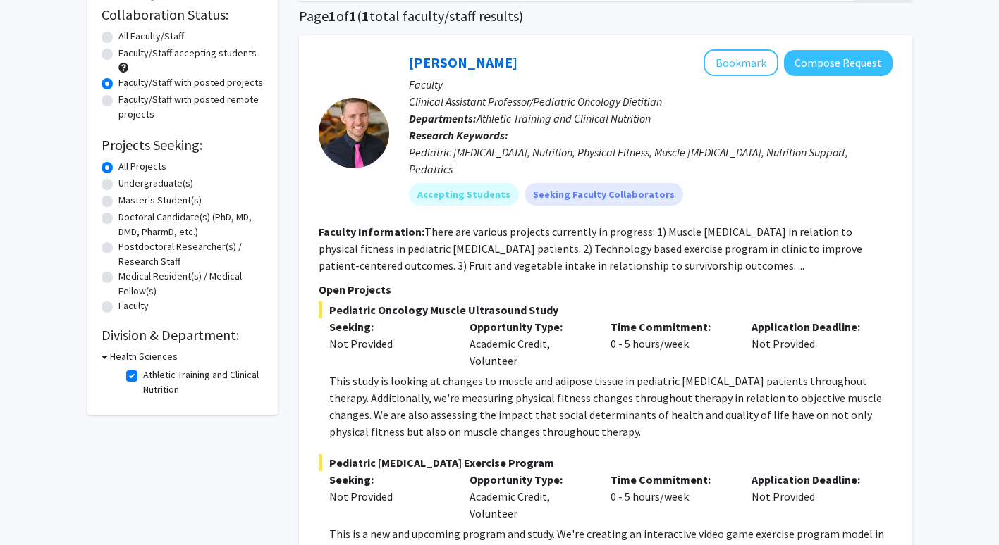
scroll to position [0, 0]
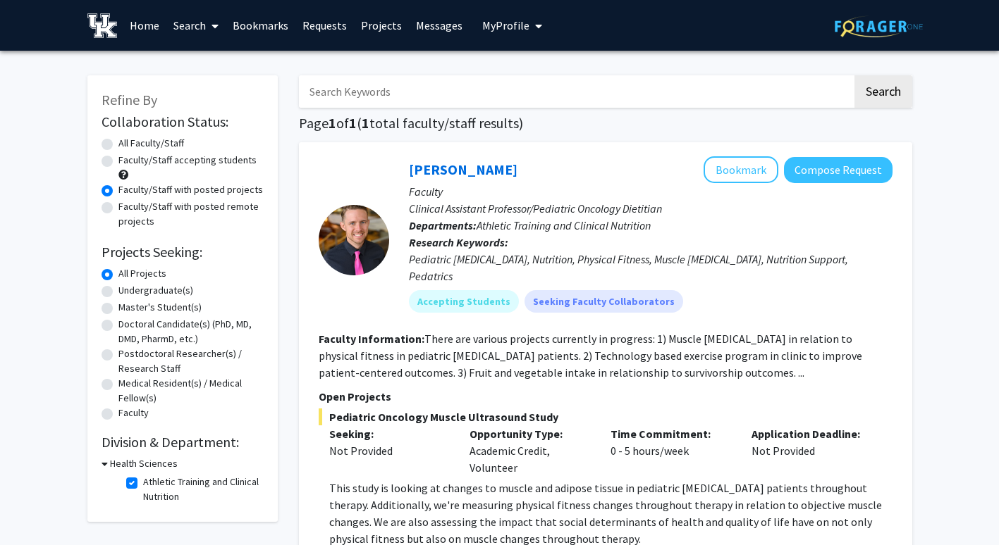
click at [106, 465] on icon at bounding box center [104, 464] width 6 height 15
click at [128, 462] on h3 "Health Sciences" at bounding box center [141, 464] width 68 height 15
click at [143, 486] on label "Athletic Training and Clinical Nutrition" at bounding box center [201, 490] width 117 height 30
click at [143, 484] on input "Athletic Training and Clinical Nutrition" at bounding box center [147, 479] width 9 height 9
checkbox input "false"
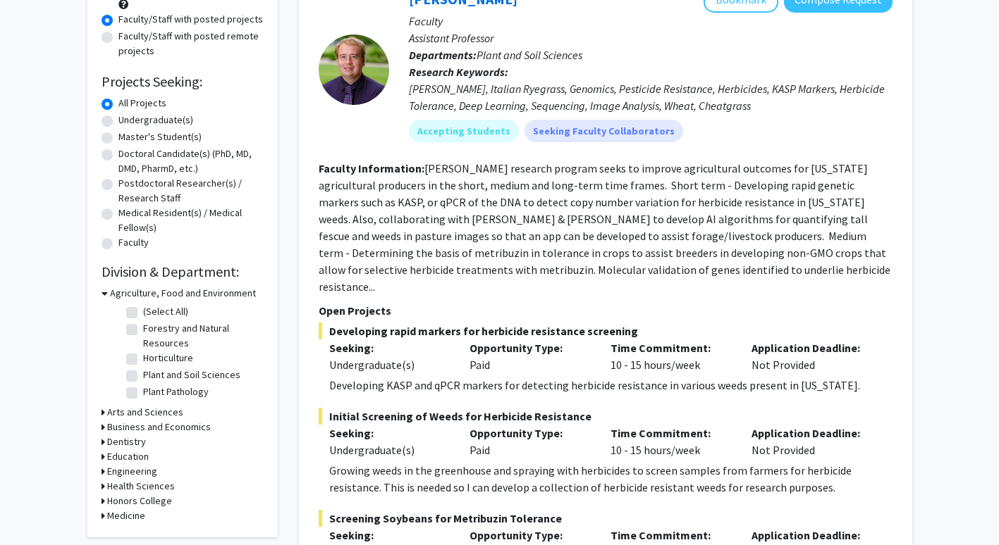
scroll to position [171, 0]
click at [101, 471] on icon at bounding box center [103, 471] width 4 height 15
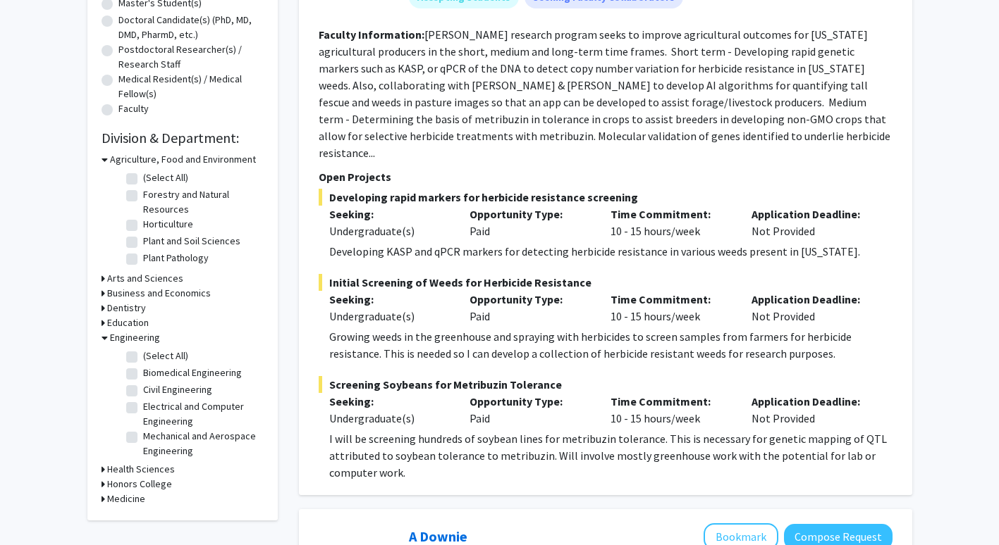
scroll to position [305, 0]
click at [143, 436] on label "Mechanical and Aerospace Engineering" at bounding box center [201, 443] width 117 height 30
click at [143, 436] on input "Mechanical and Aerospace Engineering" at bounding box center [147, 432] width 9 height 9
checkbox input "true"
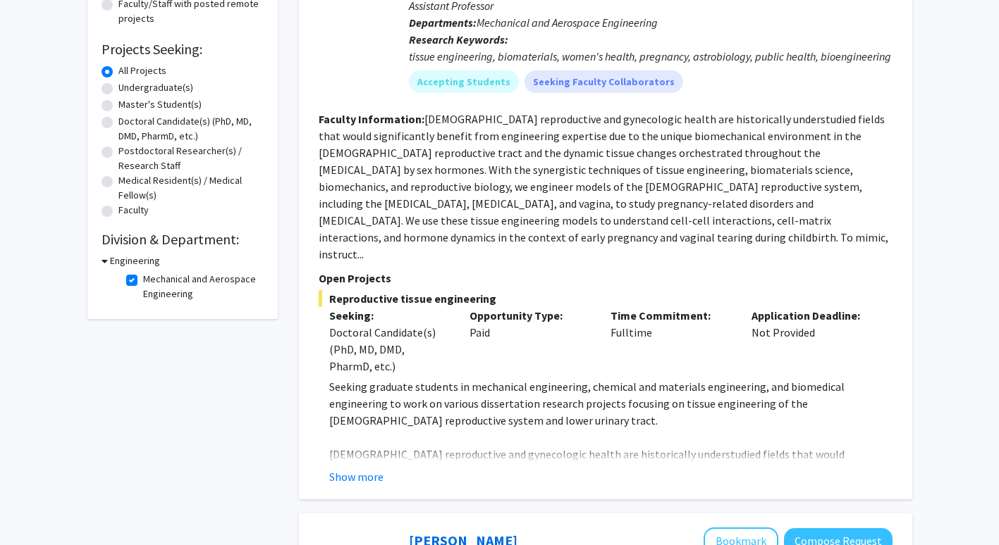
scroll to position [205, 0]
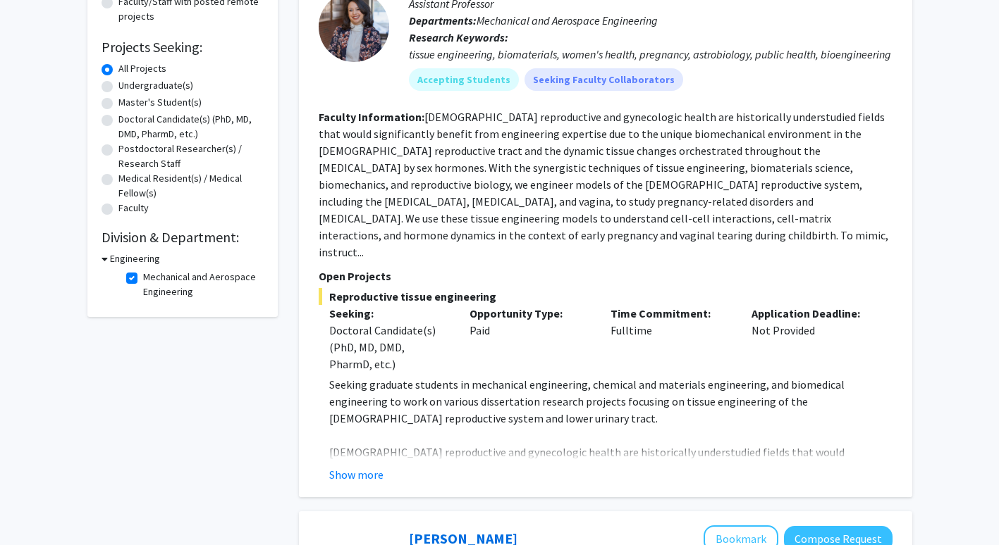
click at [143, 273] on label "Mechanical and Aerospace Engineering" at bounding box center [201, 285] width 117 height 30
click at [143, 273] on input "Mechanical and Aerospace Engineering" at bounding box center [147, 274] width 9 height 9
checkbox input "false"
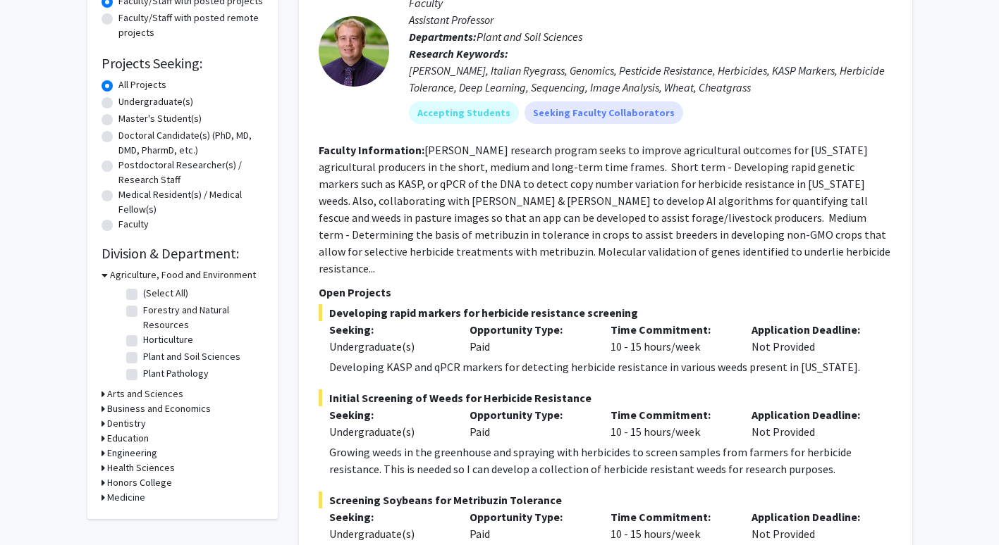
scroll to position [190, 0]
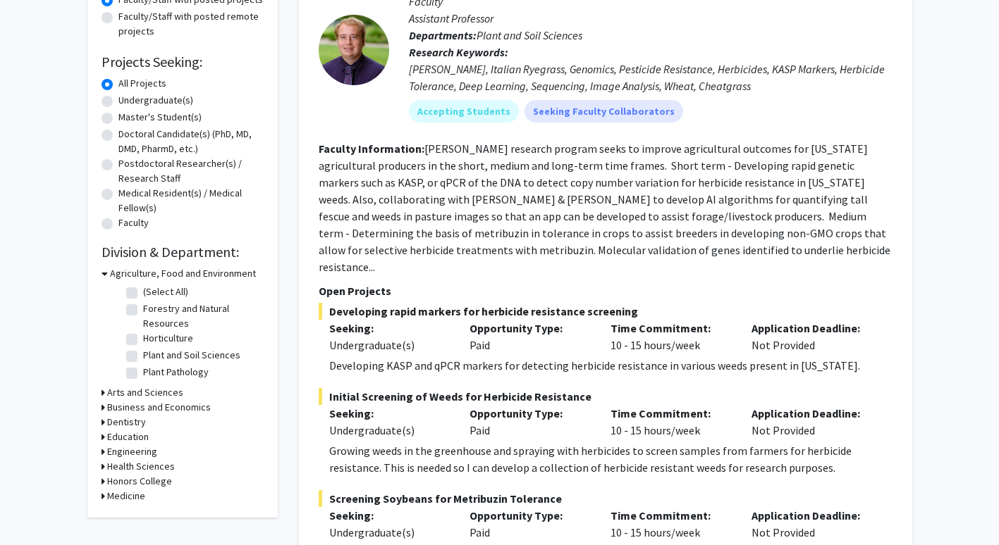
click at [115, 393] on h3 "Arts and Sciences" at bounding box center [145, 393] width 76 height 15
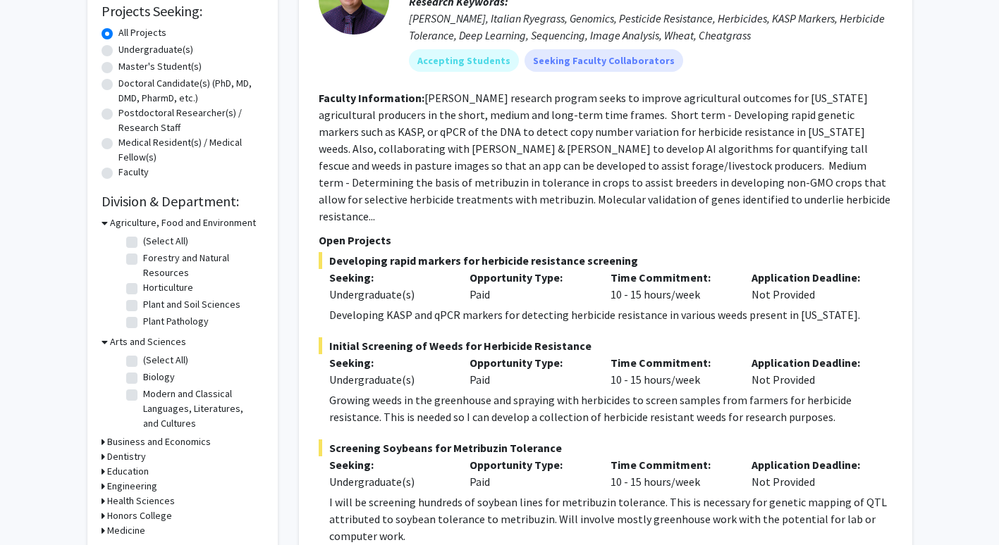
scroll to position [251, 0]
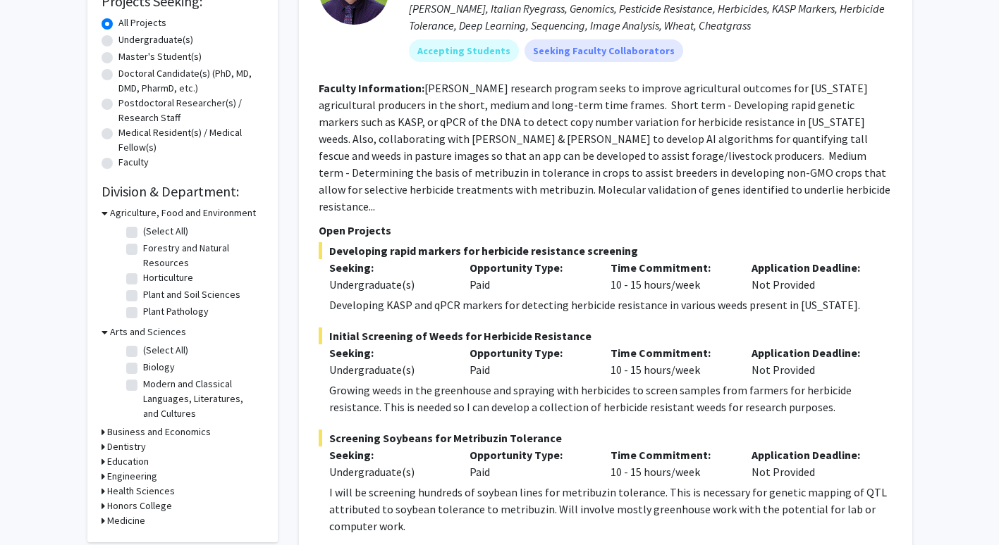
click at [143, 364] on label "Biology" at bounding box center [159, 367] width 32 height 15
click at [143, 364] on input "Biology" at bounding box center [147, 364] width 9 height 9
checkbox input "true"
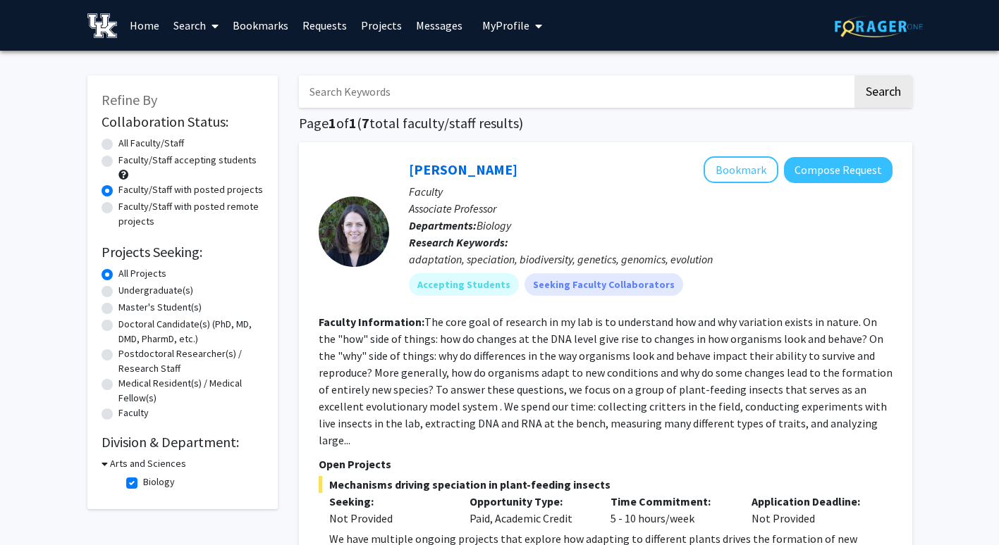
click at [143, 479] on label "Biology" at bounding box center [159, 482] width 32 height 15
click at [143, 479] on input "Biology" at bounding box center [147, 479] width 9 height 9
checkbox input "false"
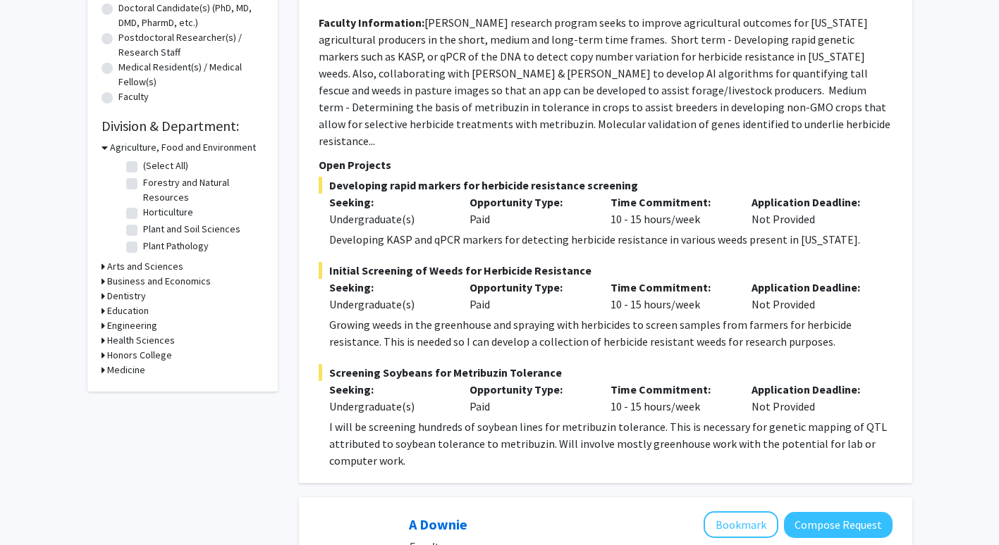
scroll to position [311, 0]
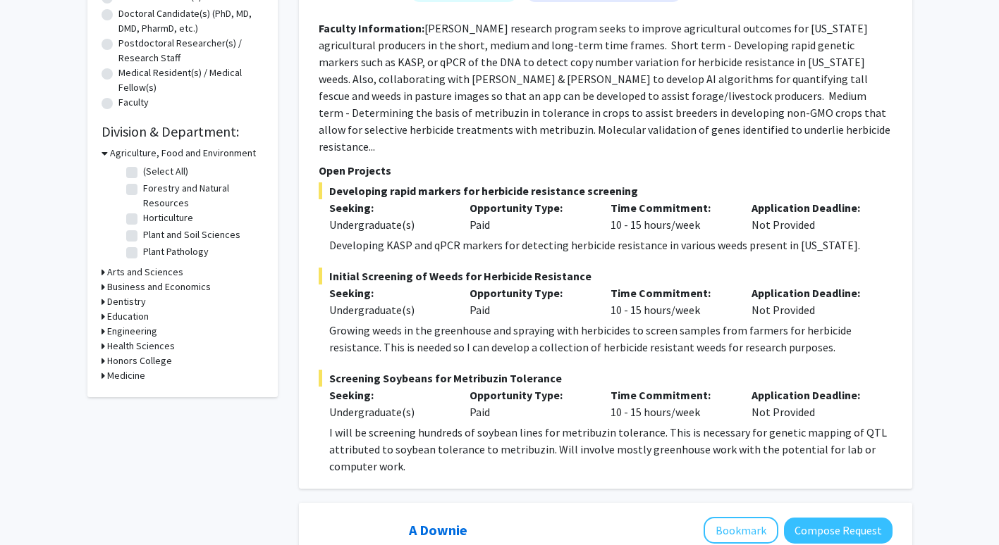
click at [113, 364] on h3 "Honors College" at bounding box center [139, 361] width 65 height 15
click at [143, 377] on label "Honors College" at bounding box center [175, 379] width 65 height 15
click at [143, 377] on input "Honors College" at bounding box center [147, 376] width 9 height 9
checkbox input "true"
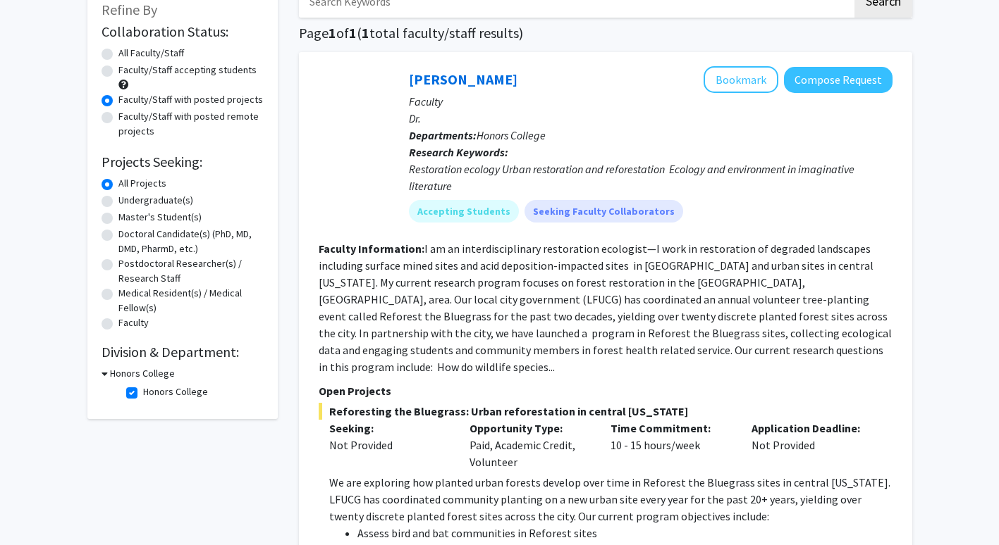
scroll to position [94, 0]
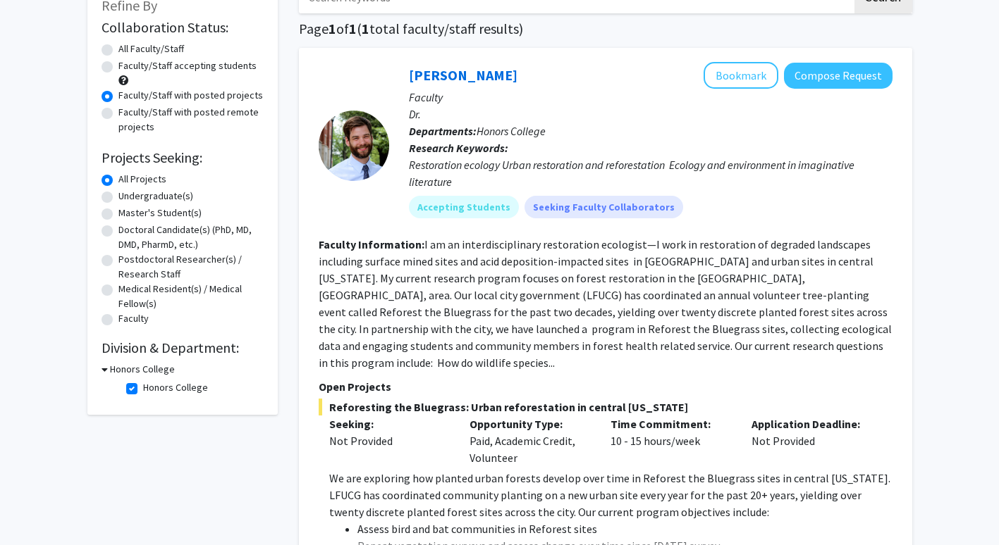
click at [143, 392] on label "Honors College" at bounding box center [175, 388] width 65 height 15
click at [143, 390] on input "Honors College" at bounding box center [147, 385] width 9 height 9
checkbox input "false"
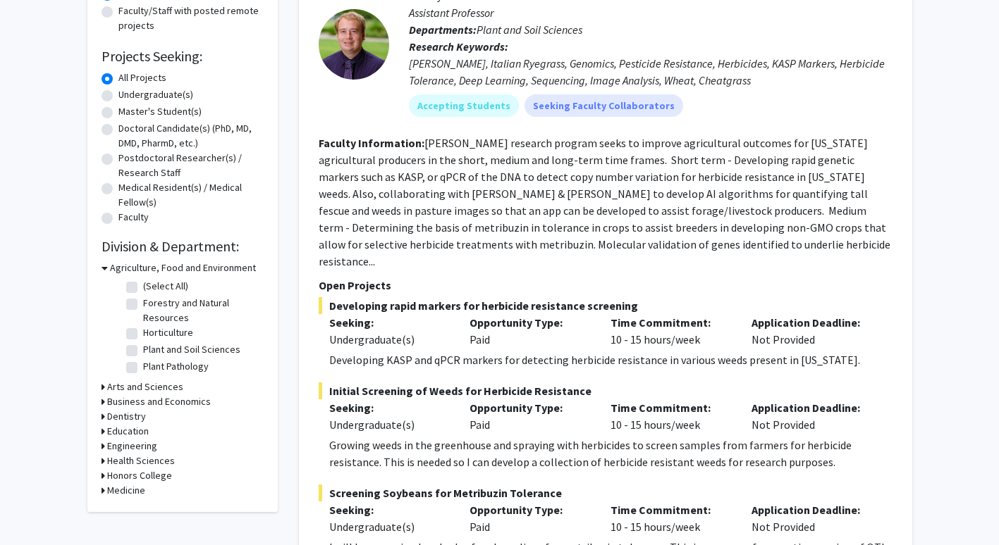
scroll to position [206, 0]
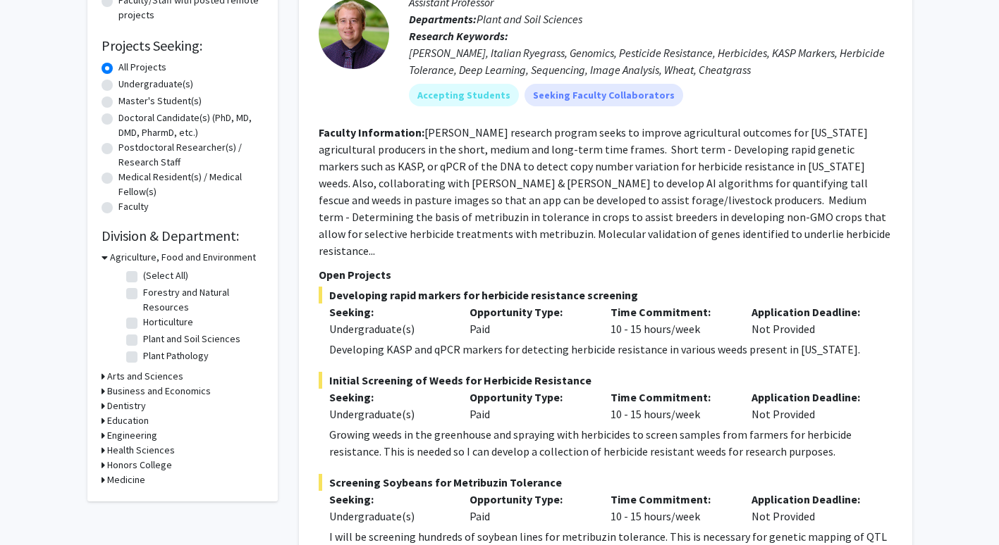
click at [130, 417] on h3 "Education" at bounding box center [128, 421] width 42 height 15
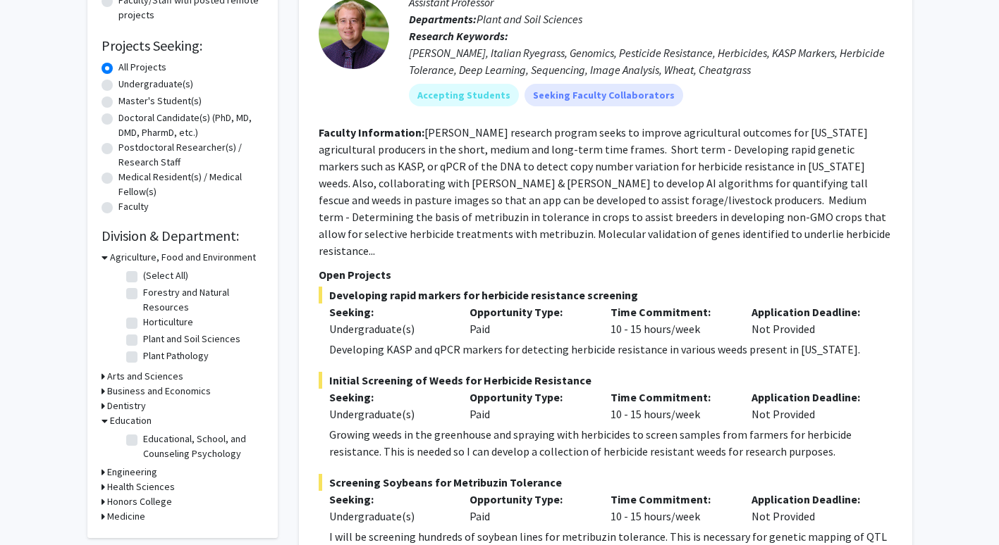
click at [127, 406] on h3 "Dentistry" at bounding box center [126, 406] width 39 height 15
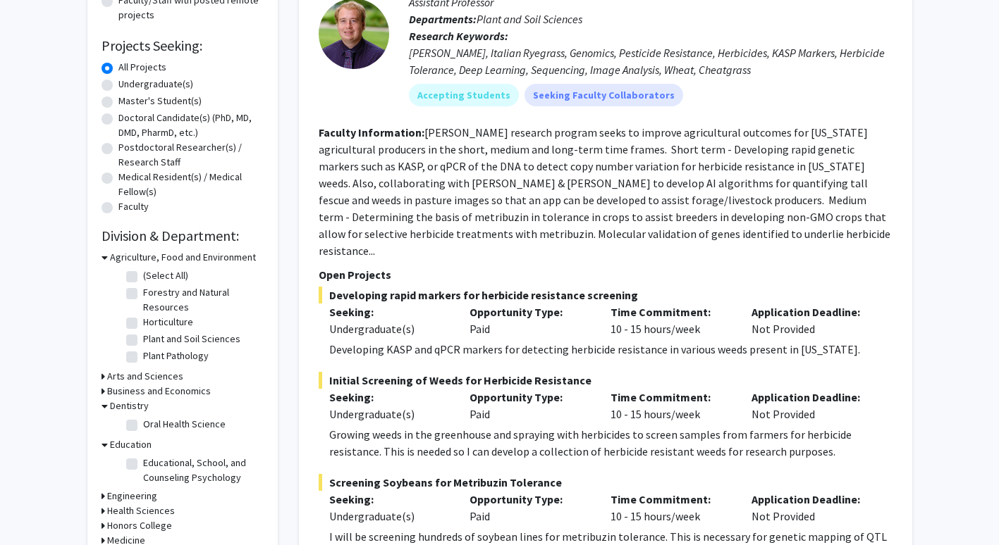
click at [131, 390] on h3 "Business and Economics" at bounding box center [159, 391] width 104 height 15
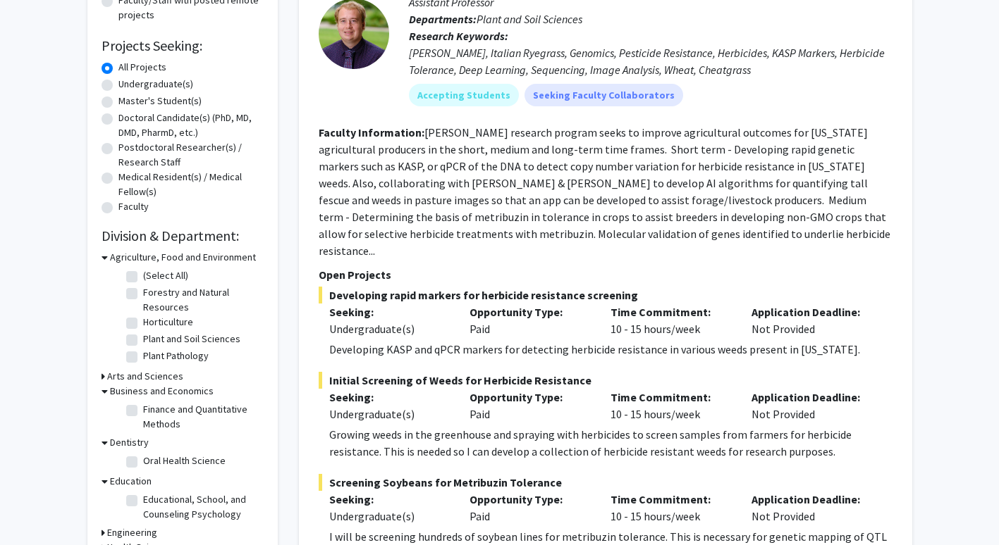
click at [118, 80] on label "Undergraduate(s)" at bounding box center [155, 84] width 75 height 15
click at [118, 80] on input "Undergraduate(s)" at bounding box center [122, 81] width 9 height 9
radio input "true"
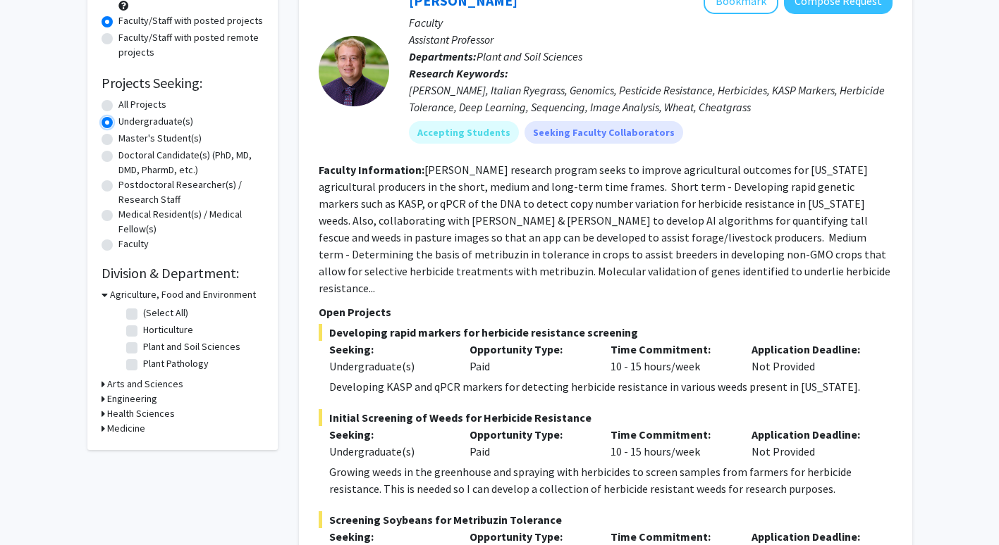
scroll to position [174, 0]
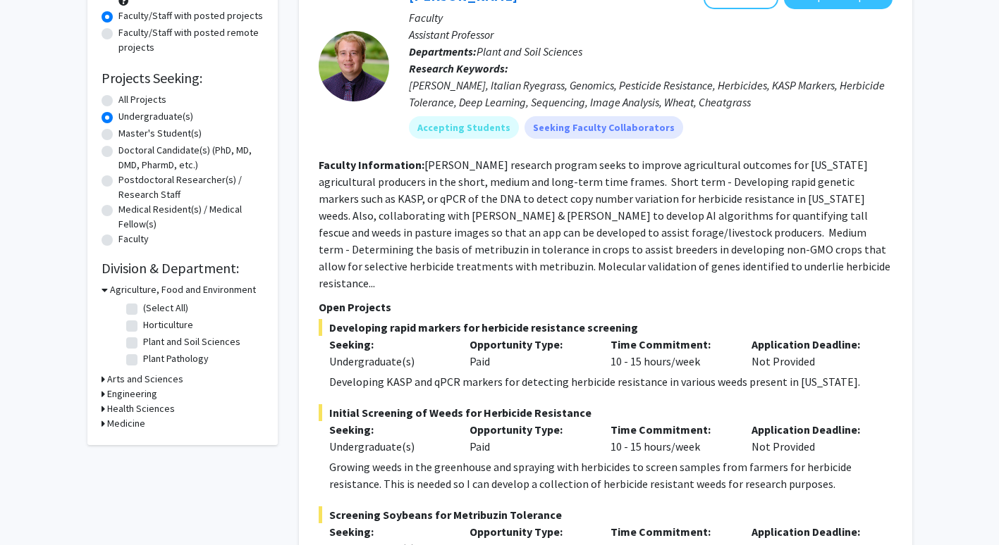
click at [138, 411] on h3 "Health Sciences" at bounding box center [141, 409] width 68 height 15
click at [140, 409] on h3 "Health Sciences" at bounding box center [144, 409] width 68 height 15
click at [136, 395] on h3 "Engineering" at bounding box center [132, 394] width 50 height 15
click at [143, 411] on label "Biomedical Engineering" at bounding box center [192, 412] width 99 height 15
click at [143, 411] on input "Biomedical Engineering" at bounding box center [147, 409] width 9 height 9
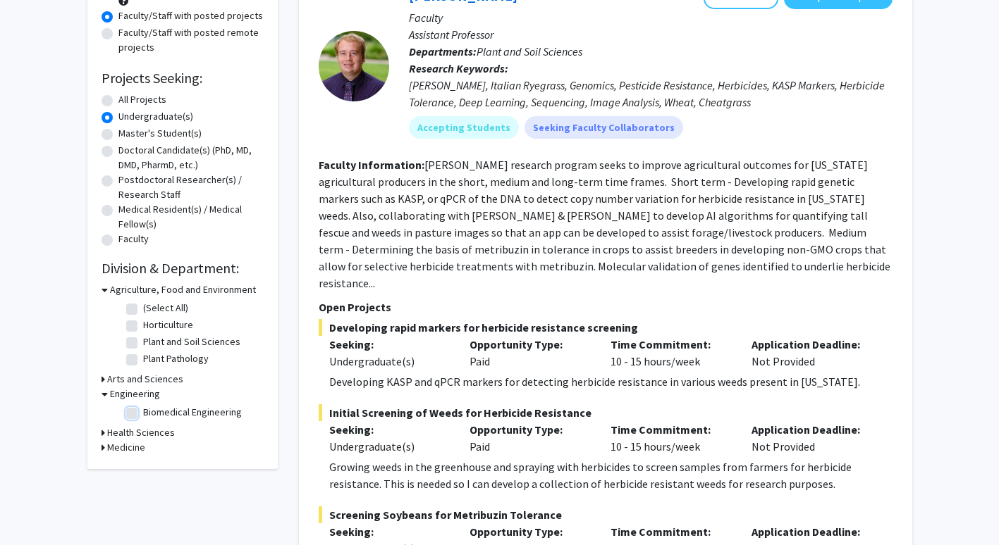
checkbox input "true"
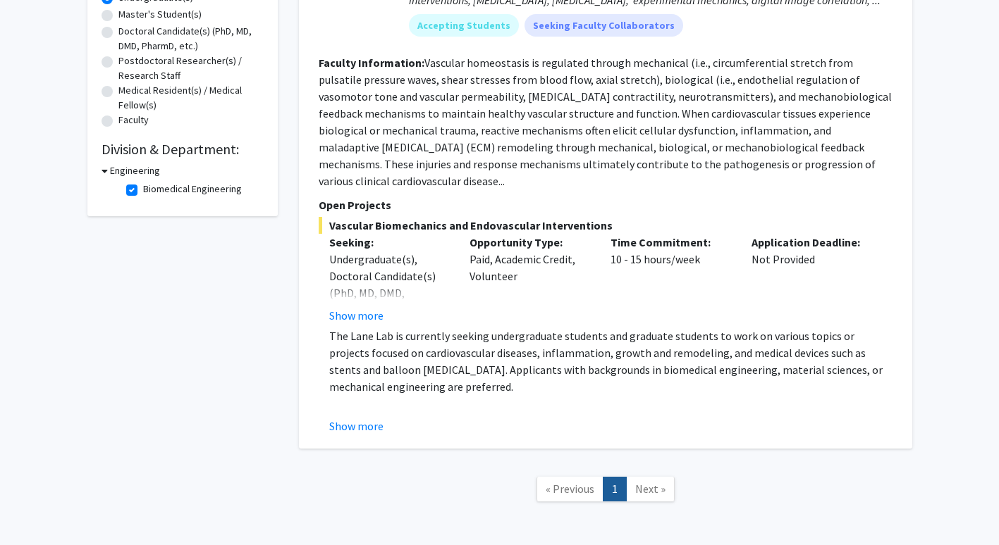
scroll to position [312, 0]
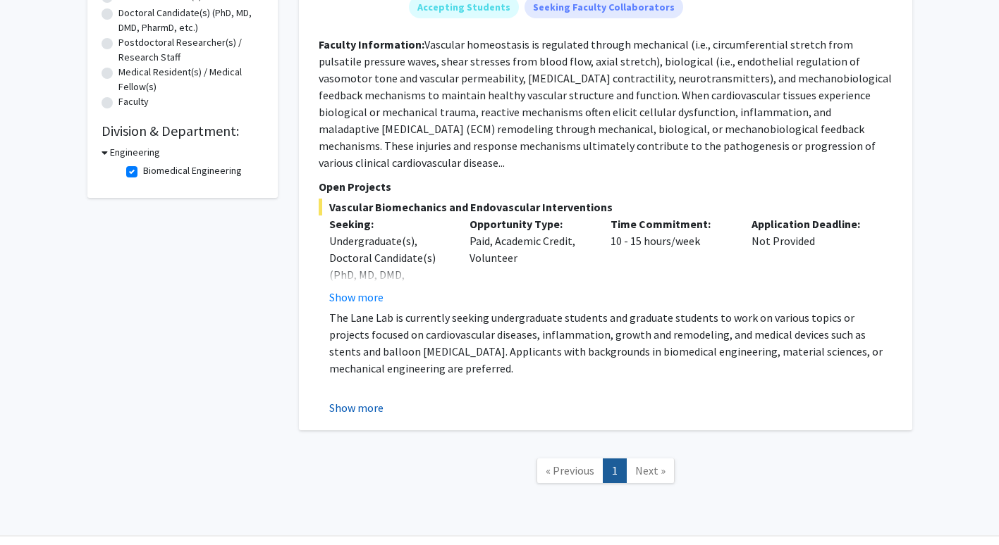
click at [364, 400] on button "Show more" at bounding box center [356, 408] width 54 height 17
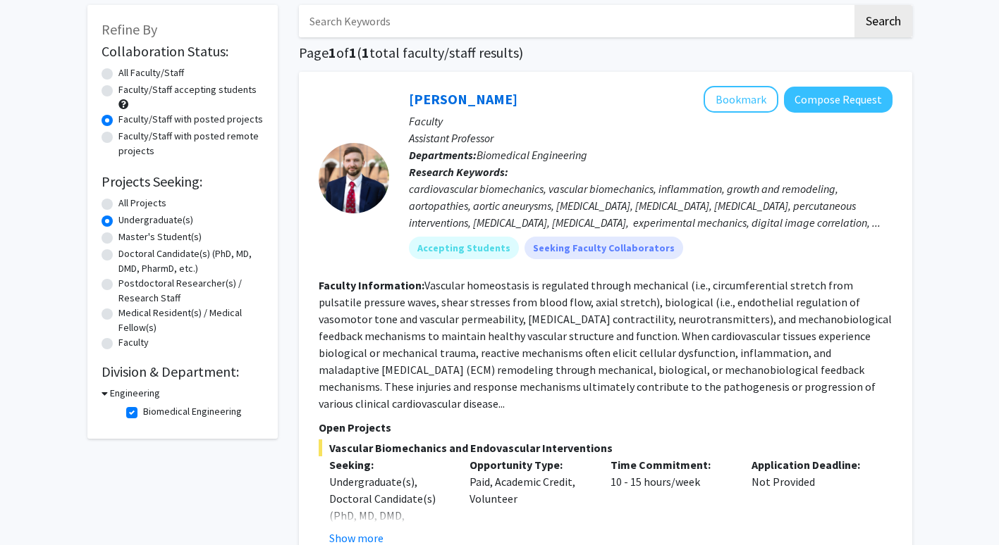
scroll to position [70, 0]
click at [118, 391] on h3 "Engineering" at bounding box center [135, 394] width 50 height 15
click at [118, 391] on h3 "Engineering" at bounding box center [132, 394] width 50 height 15
click at [143, 418] on label "Biomedical Engineering" at bounding box center [192, 412] width 99 height 15
click at [143, 414] on input "Biomedical Engineering" at bounding box center [147, 409] width 9 height 9
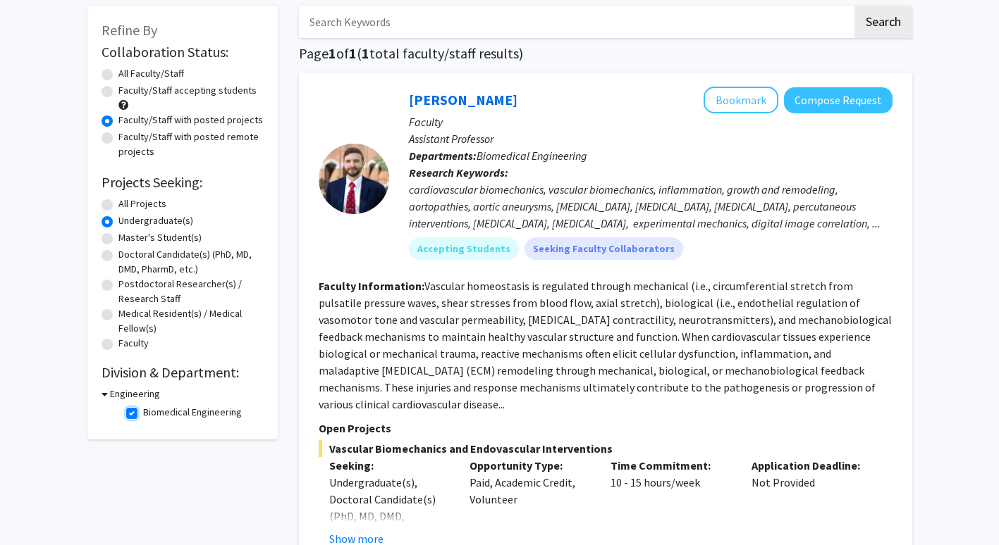
checkbox input "false"
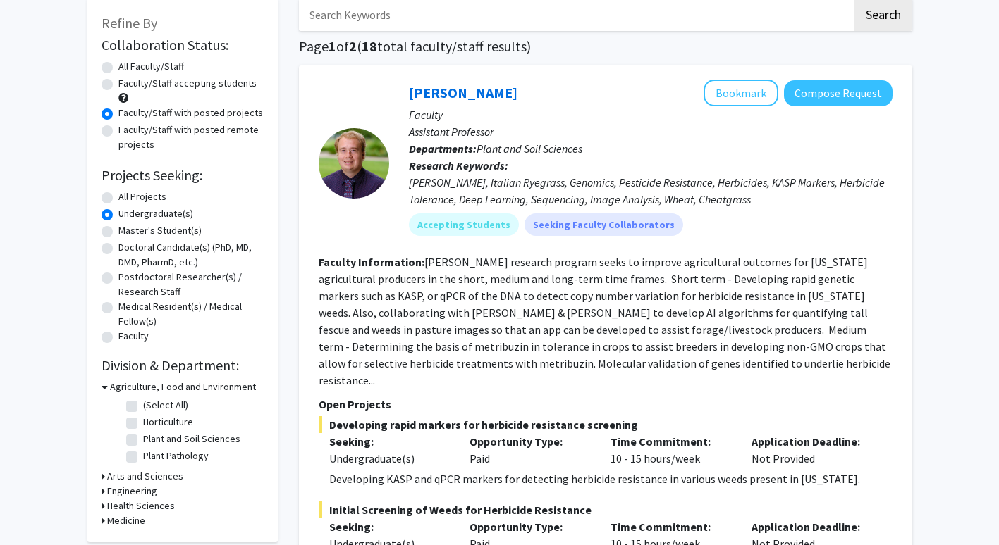
scroll to position [73, 0]
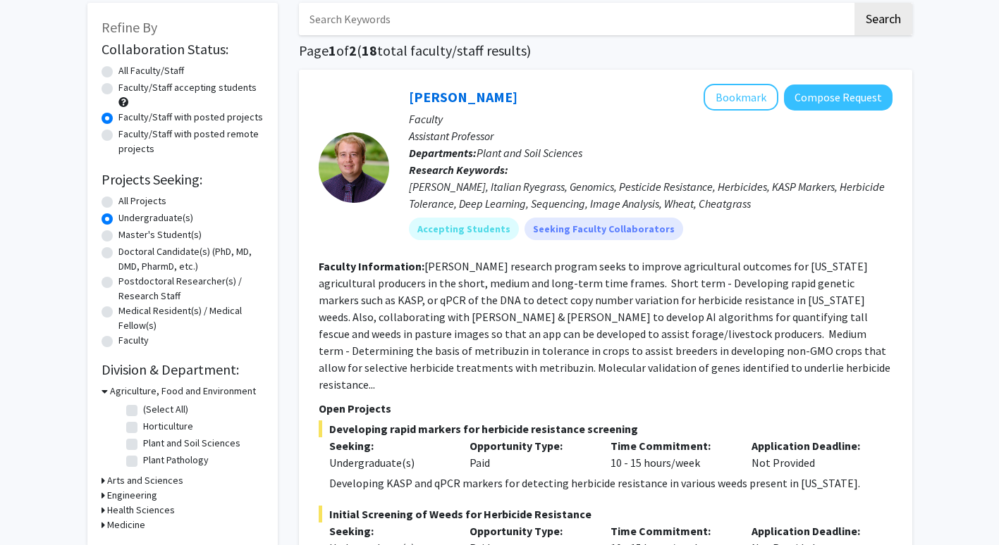
click at [106, 82] on div "Faculty/Staff accepting students" at bounding box center [182, 95] width 162 height 30
click at [118, 85] on label "Faculty/Staff accepting students" at bounding box center [187, 87] width 138 height 15
click at [118, 85] on input "Faculty/Staff accepting students" at bounding box center [122, 84] width 9 height 9
radio input "true"
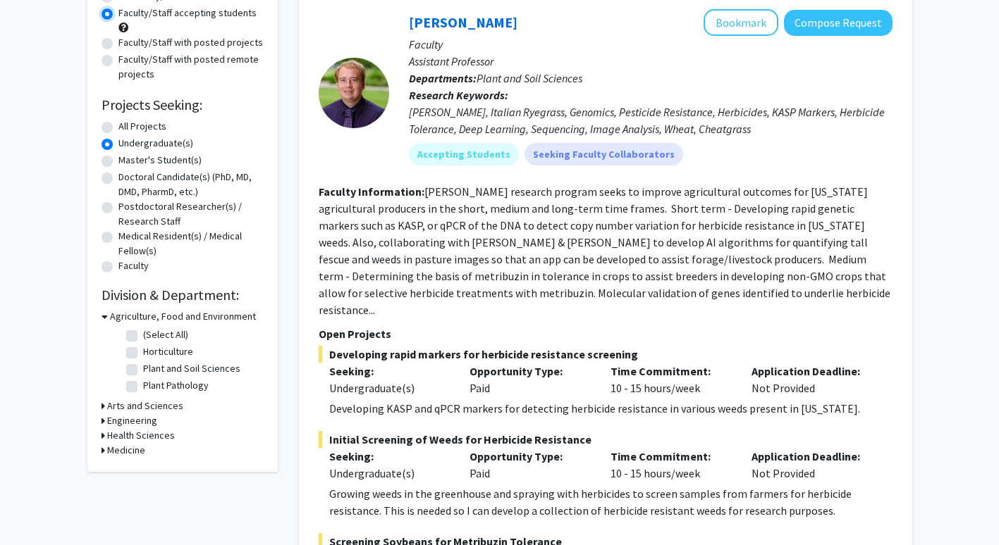
scroll to position [171, 0]
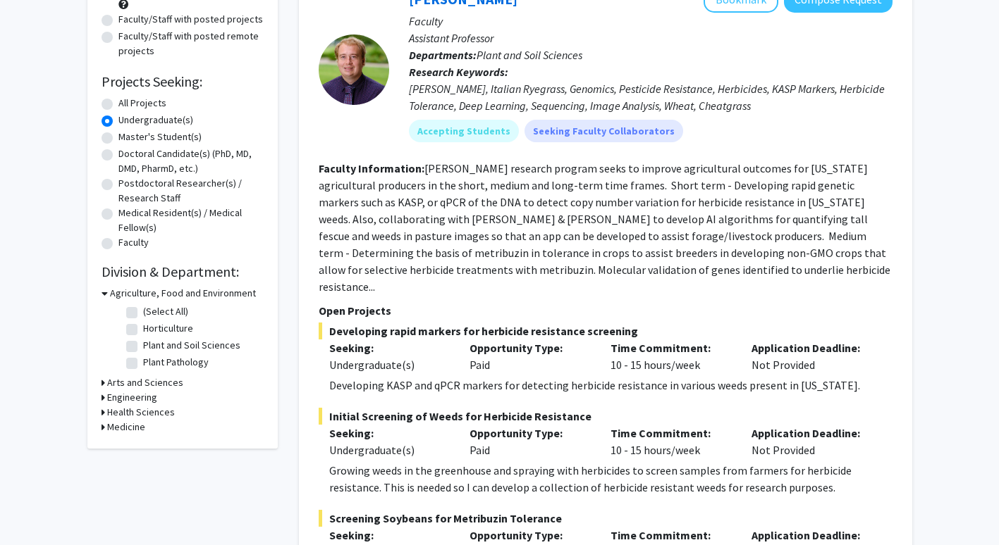
click at [123, 413] on h3 "Health Sciences" at bounding box center [141, 412] width 68 height 15
click at [117, 447] on h3 "Medicine" at bounding box center [126, 451] width 38 height 15
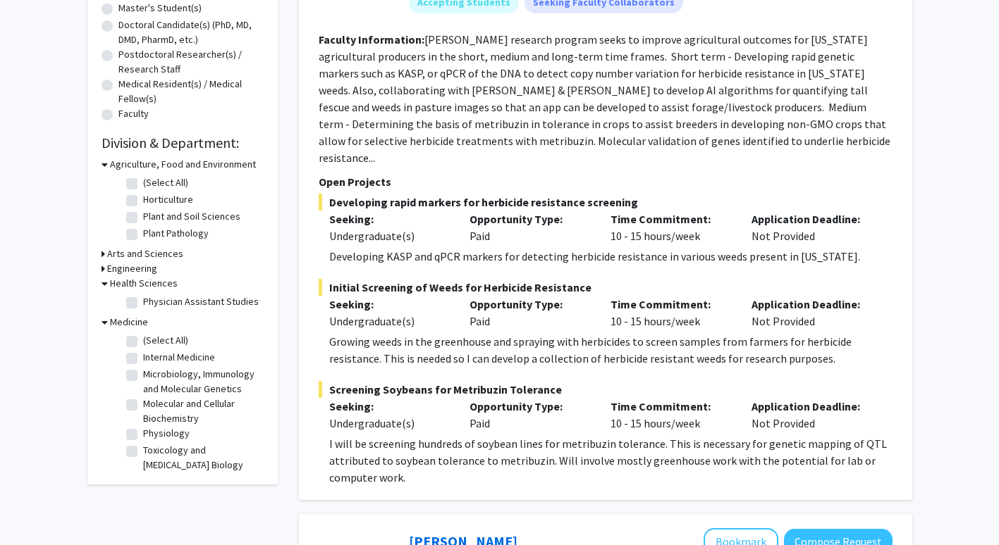
scroll to position [302, 0]
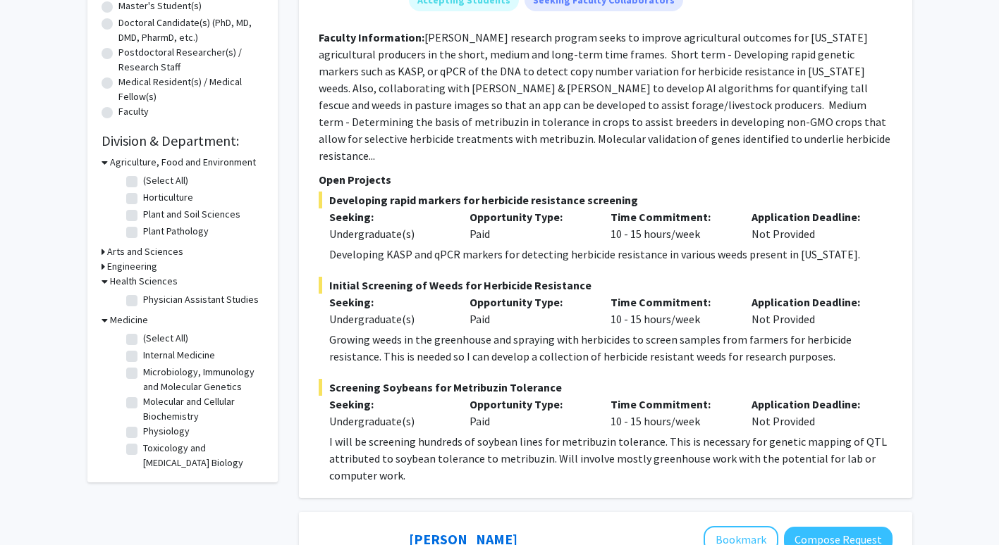
click at [118, 271] on h3 "Engineering" at bounding box center [132, 266] width 50 height 15
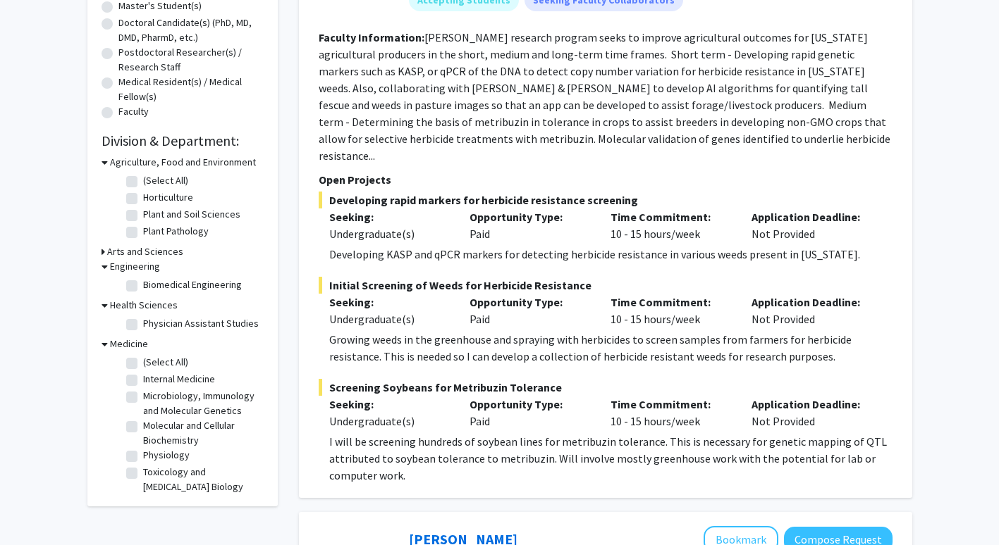
click at [128, 254] on h3 "Arts and Sciences" at bounding box center [145, 252] width 76 height 15
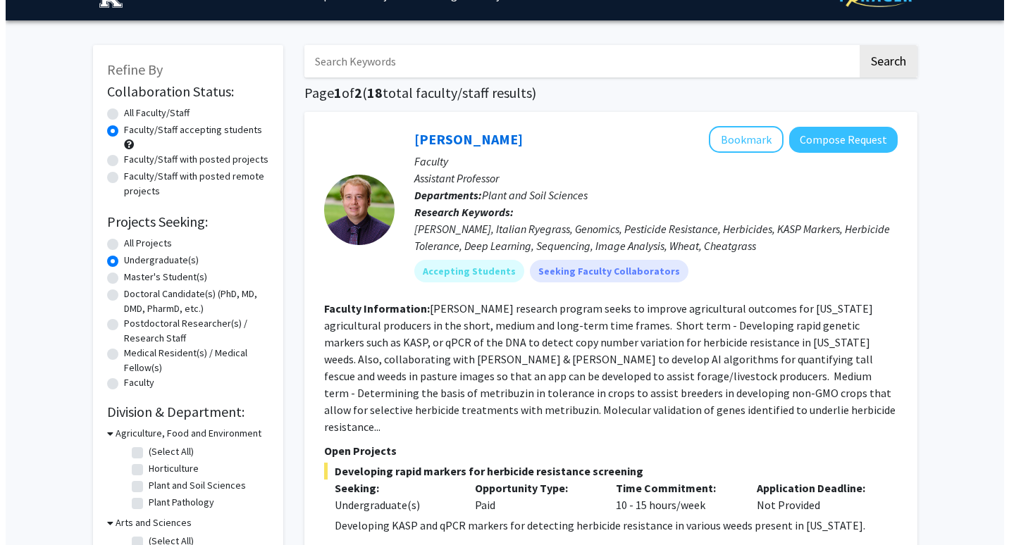
scroll to position [0, 0]
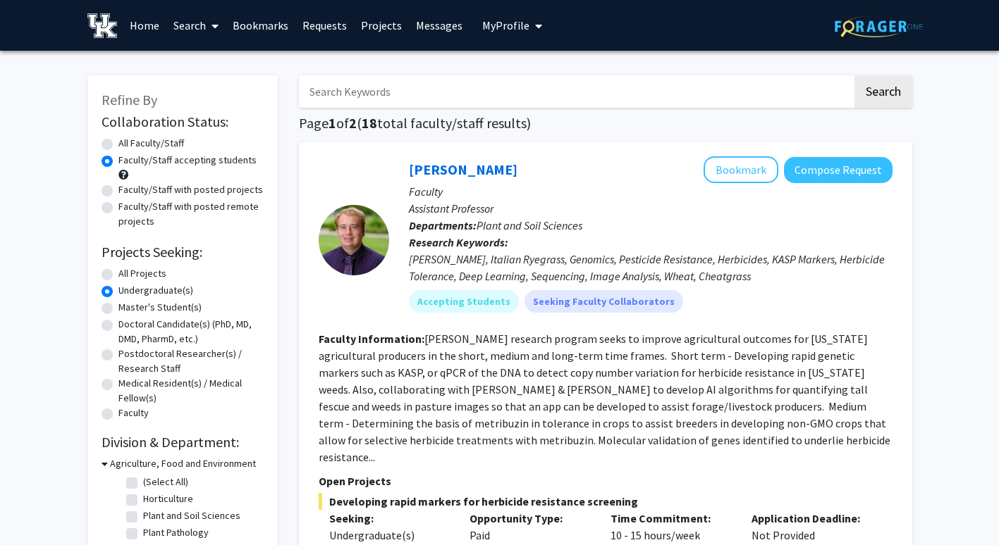
click at [376, 35] on link "Projects" at bounding box center [381, 25] width 55 height 49
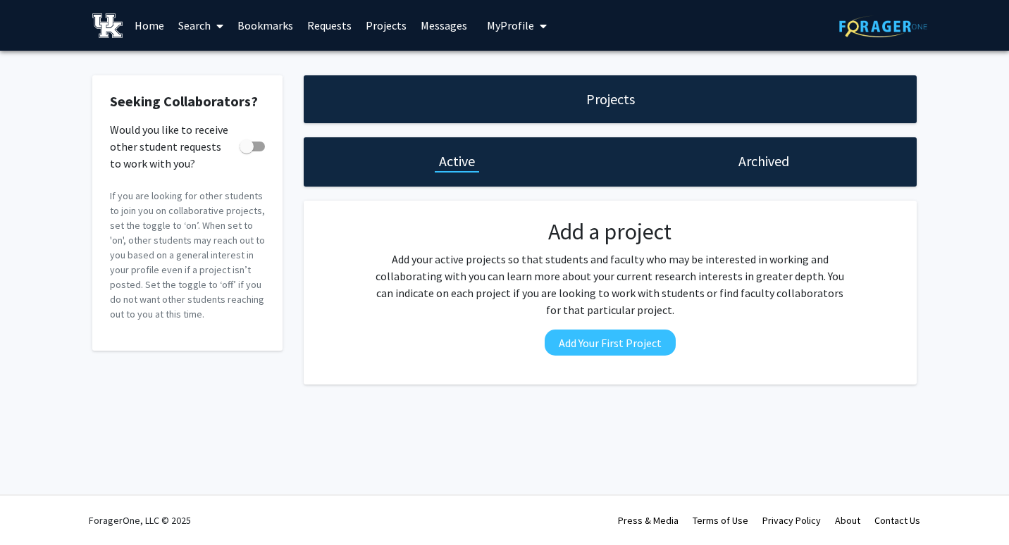
click at [214, 32] on span at bounding box center [217, 25] width 13 height 49
click at [214, 27] on span at bounding box center [217, 25] width 13 height 49
click at [212, 87] on span "Students" at bounding box center [214, 93] width 86 height 28
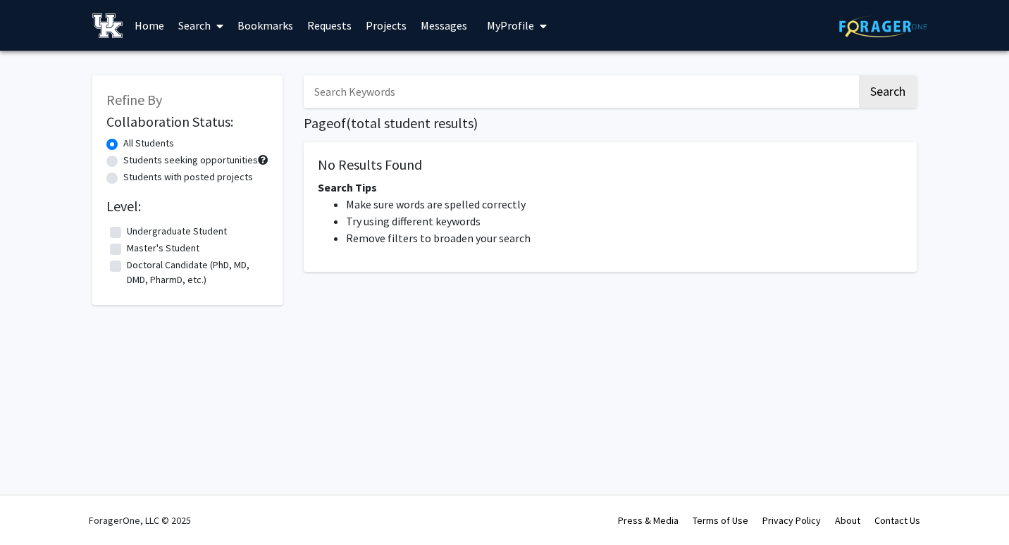
click at [123, 163] on label "Students seeking opportunities" at bounding box center [190, 160] width 135 height 15
click at [123, 162] on input "Students seeking opportunities" at bounding box center [127, 157] width 9 height 9
radio input "true"
click at [127, 230] on label "Undergraduate Student" at bounding box center [177, 231] width 100 height 15
click at [127, 230] on input "Undergraduate Student" at bounding box center [131, 228] width 9 height 9
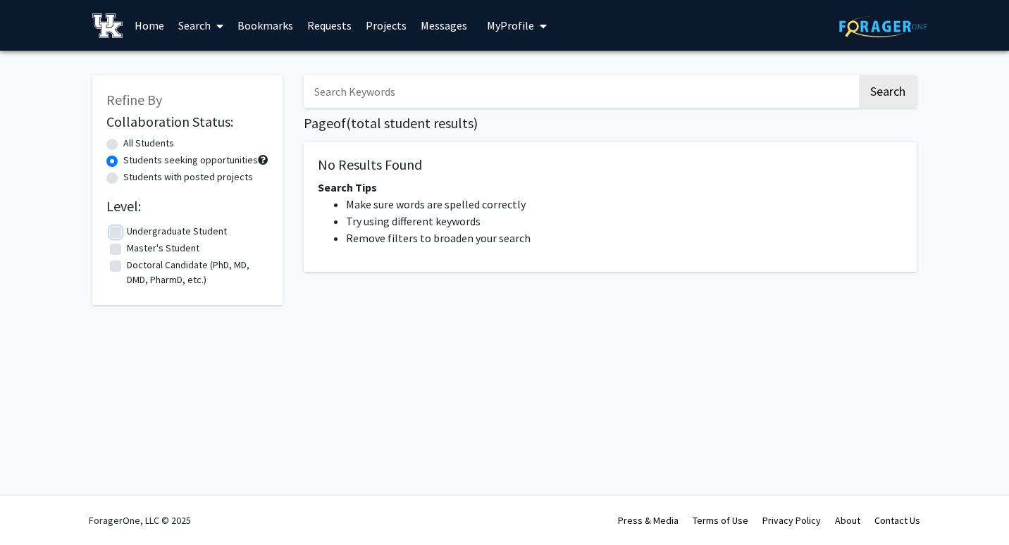
checkbox input "true"
click at [213, 30] on span at bounding box center [217, 25] width 13 height 49
click at [218, 61] on span "Faculty/Staff" at bounding box center [223, 65] width 104 height 28
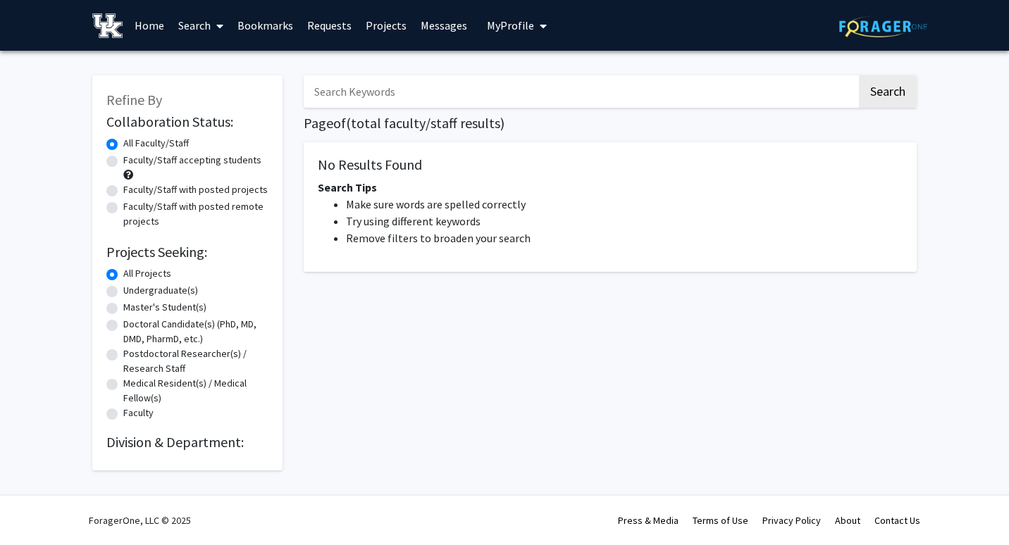
click at [123, 292] on label "Undergraduate(s)" at bounding box center [160, 290] width 75 height 15
click at [123, 292] on input "Undergraduate(s)" at bounding box center [127, 287] width 9 height 9
radio input "true"
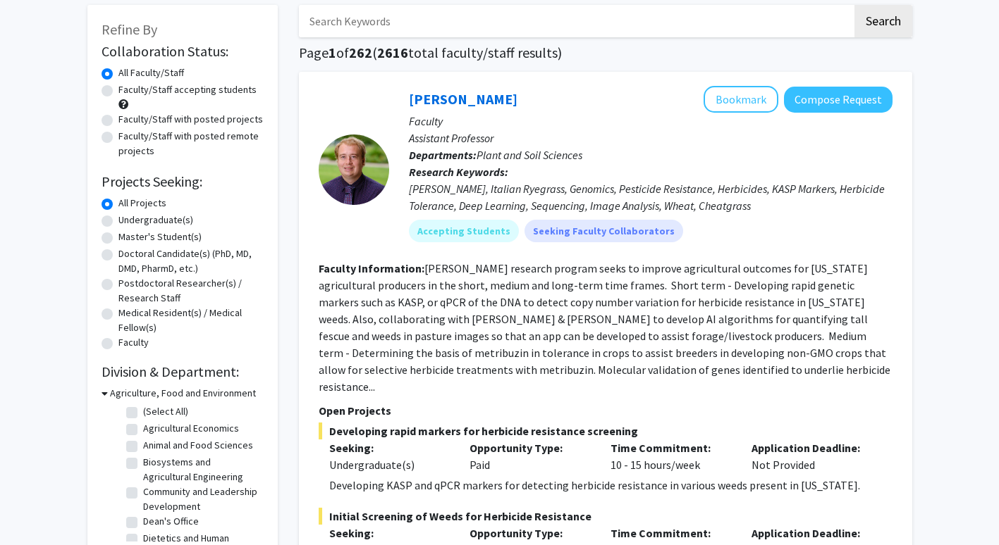
scroll to position [70, 0]
click at [118, 223] on label "Undergraduate(s)" at bounding box center [155, 221] width 75 height 15
click at [118, 223] on input "Undergraduate(s)" at bounding box center [122, 218] width 9 height 9
radio input "true"
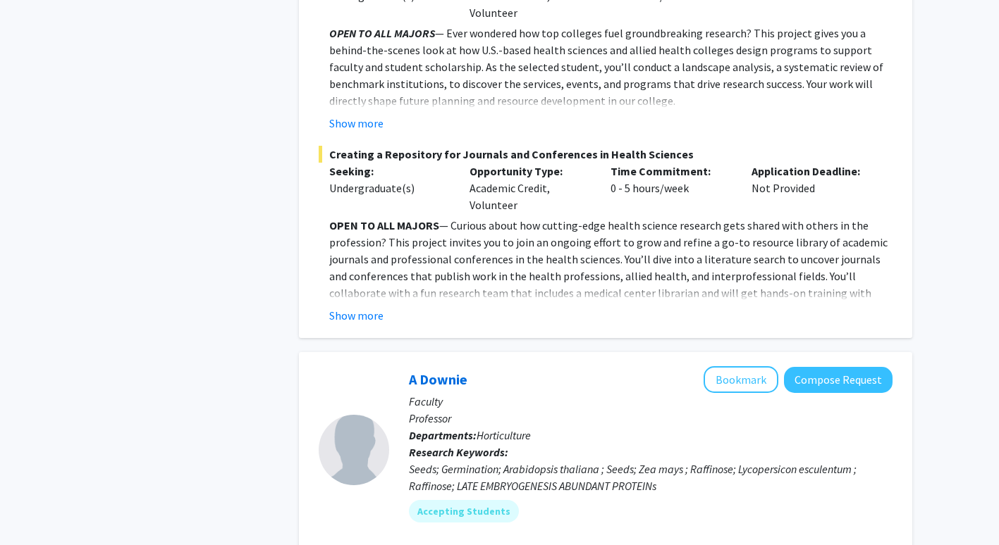
scroll to position [1216, 0]
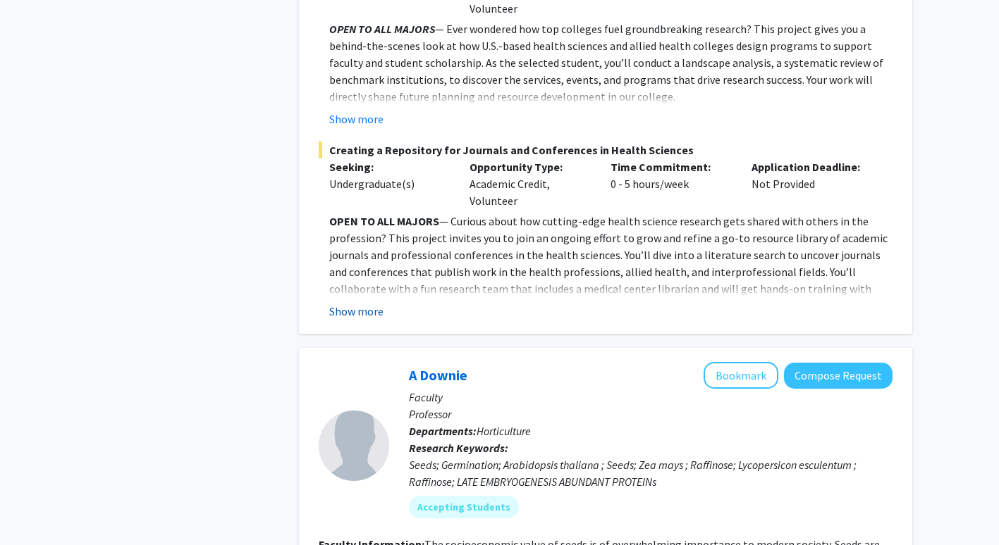
click at [368, 303] on button "Show more" at bounding box center [356, 311] width 54 height 17
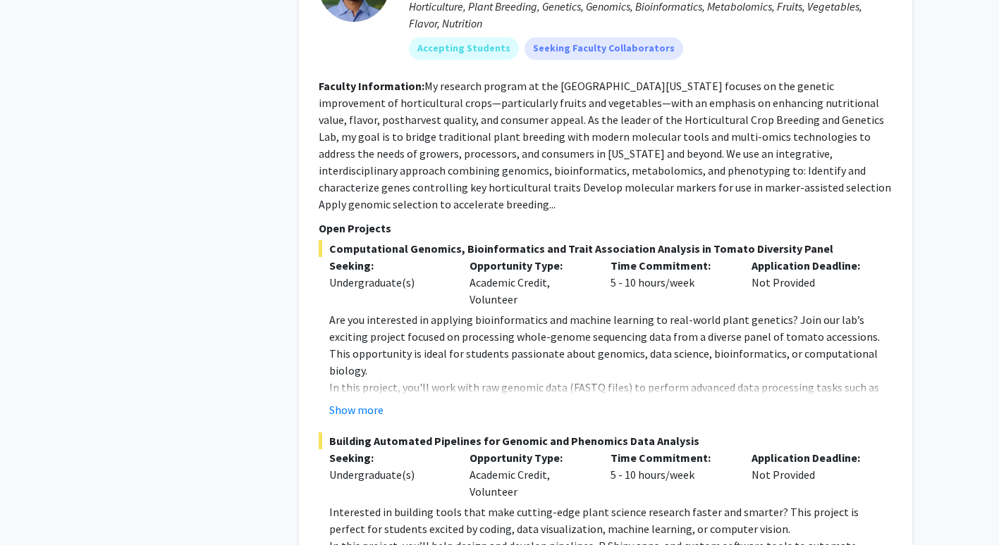
scroll to position [7220, 0]
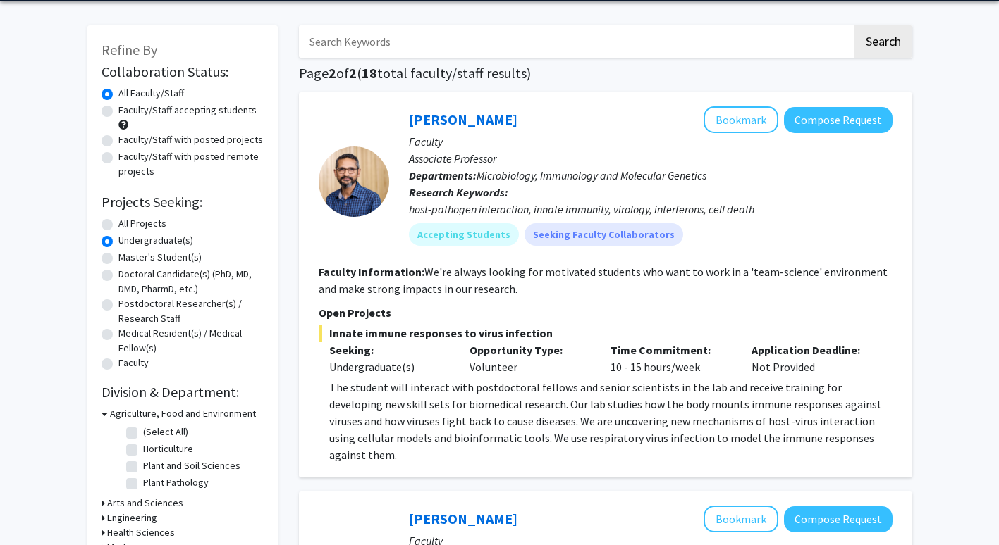
scroll to position [49, 0]
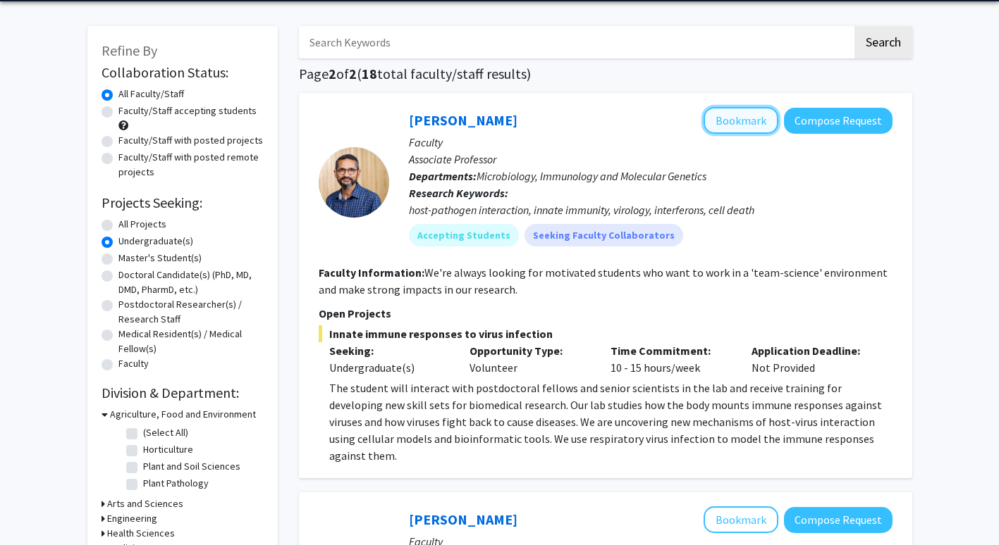
click at [739, 122] on button "Bookmark" at bounding box center [740, 120] width 75 height 27
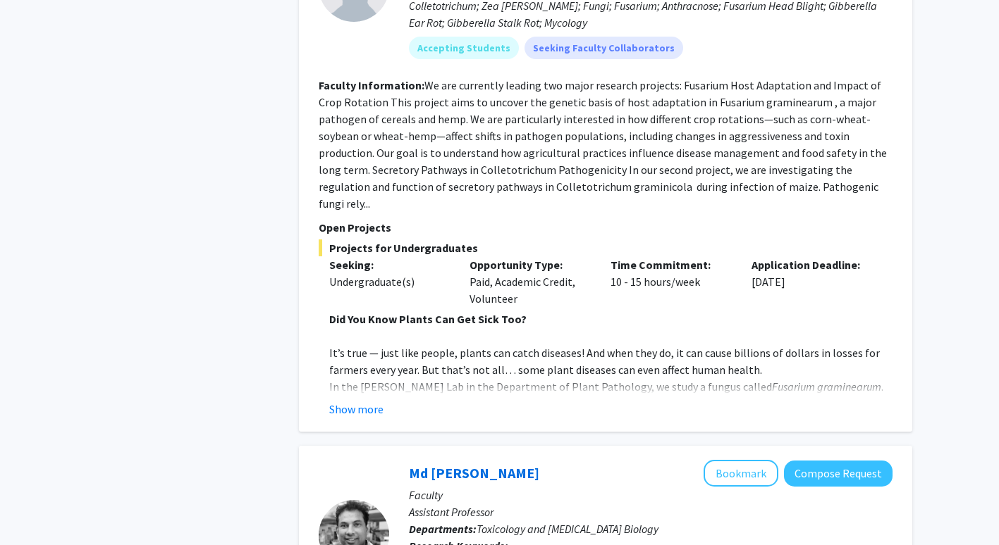
scroll to position [654, 0]
click at [359, 400] on button "Show more" at bounding box center [356, 408] width 54 height 17
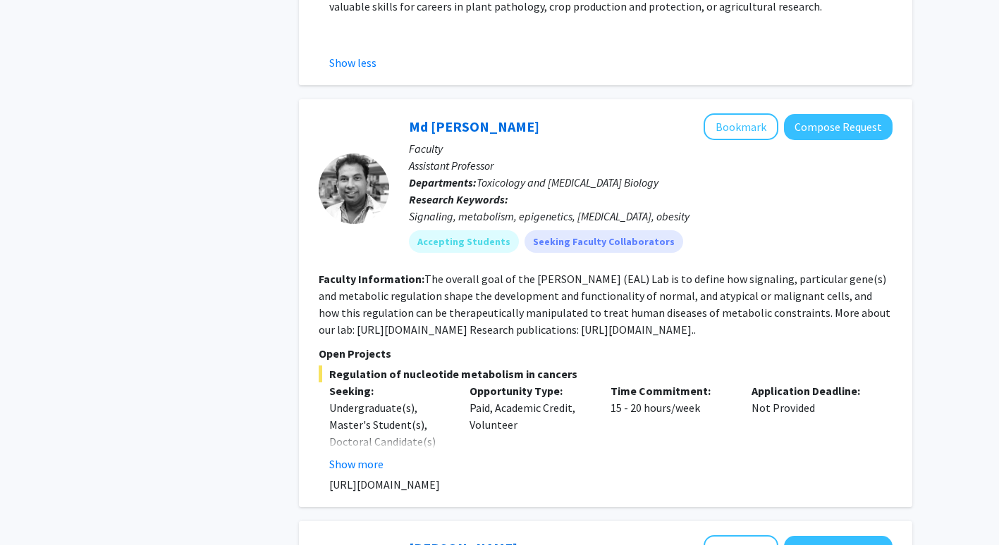
scroll to position [2135, 0]
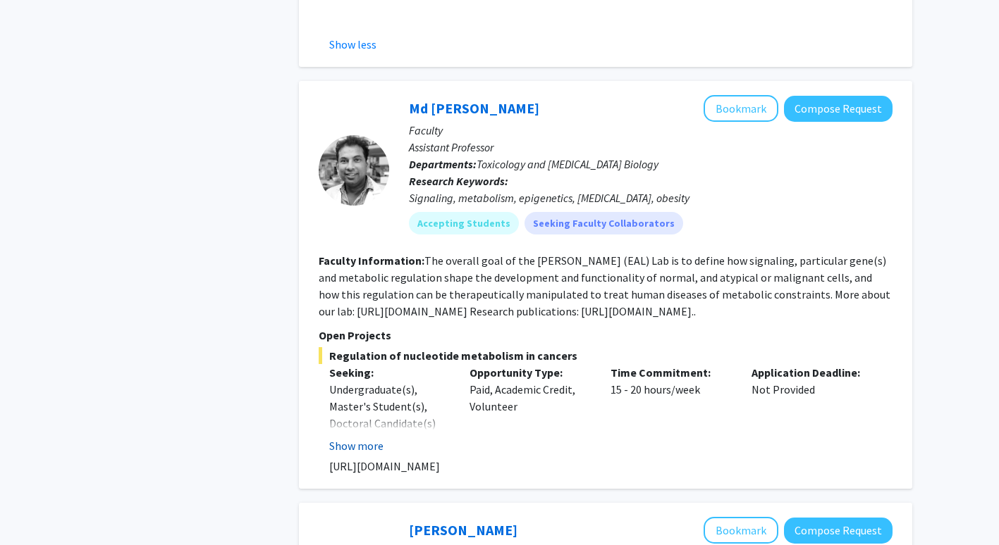
click at [359, 438] on button "Show more" at bounding box center [356, 446] width 54 height 17
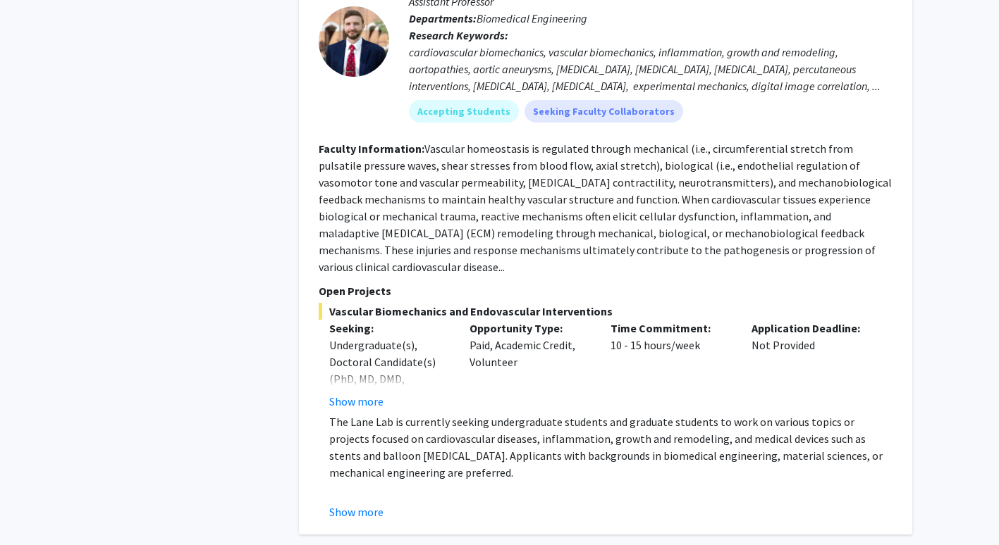
scroll to position [2788, 0]
click at [347, 393] on button "Show more" at bounding box center [356, 401] width 54 height 17
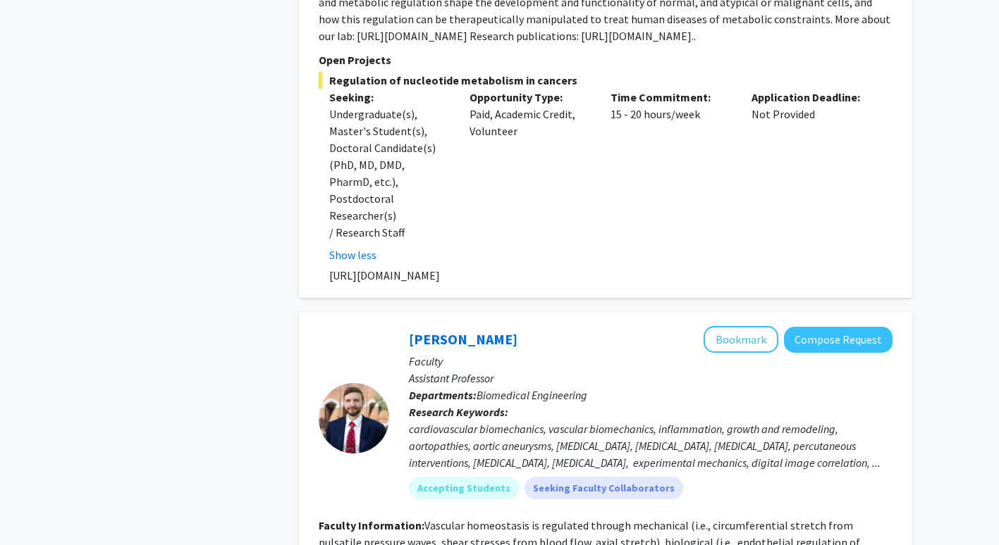
scroll to position [2406, 0]
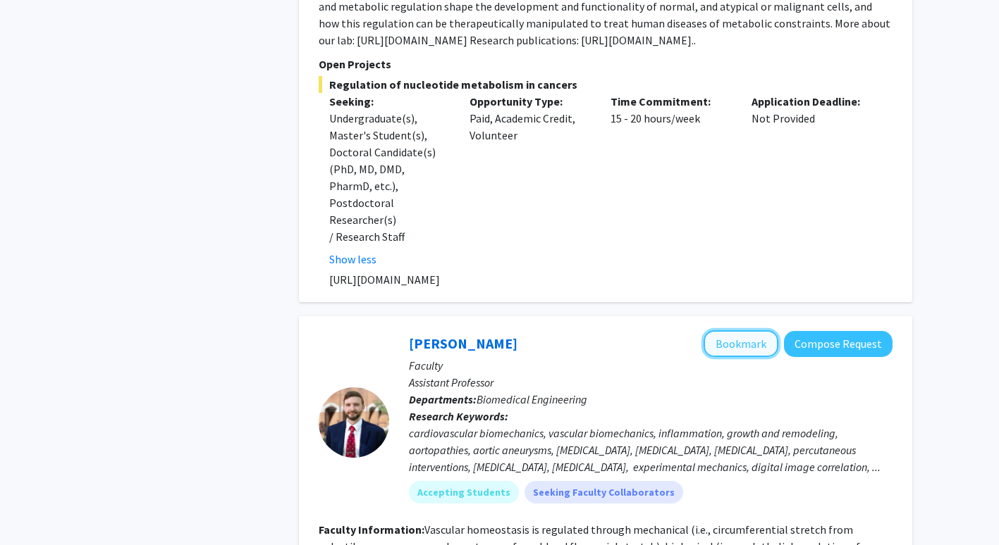
click at [743, 331] on button "Bookmark" at bounding box center [740, 344] width 75 height 27
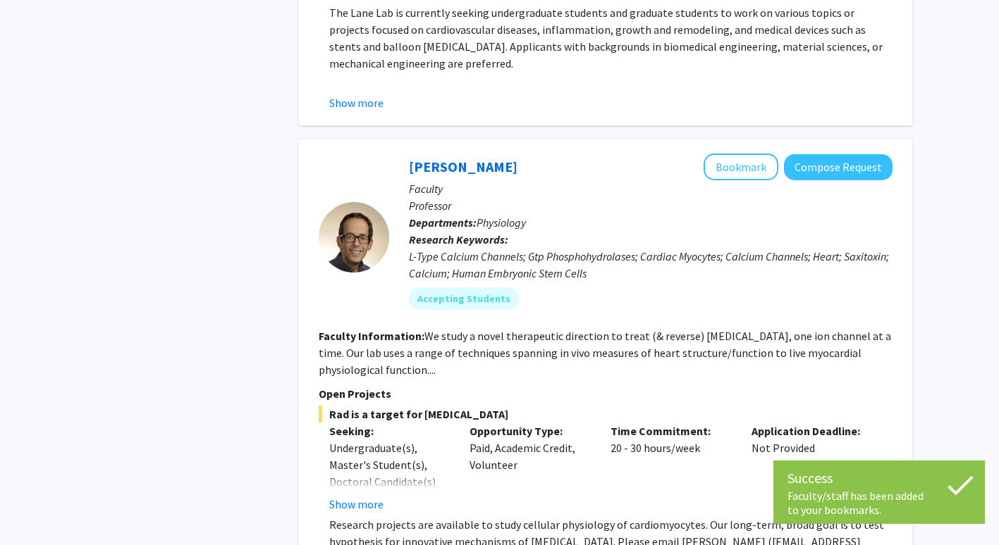
scroll to position [3219, 0]
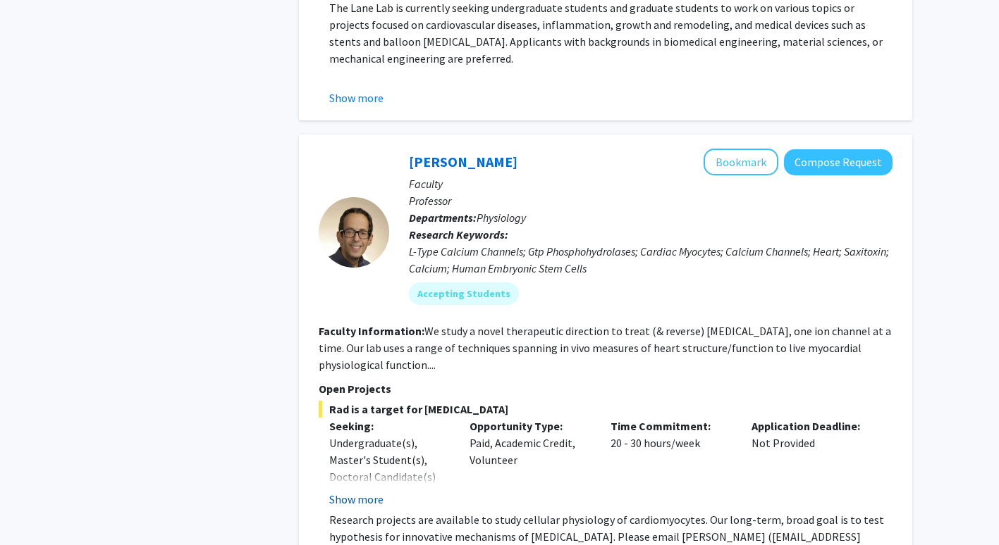
click at [374, 491] on button "Show more" at bounding box center [356, 499] width 54 height 17
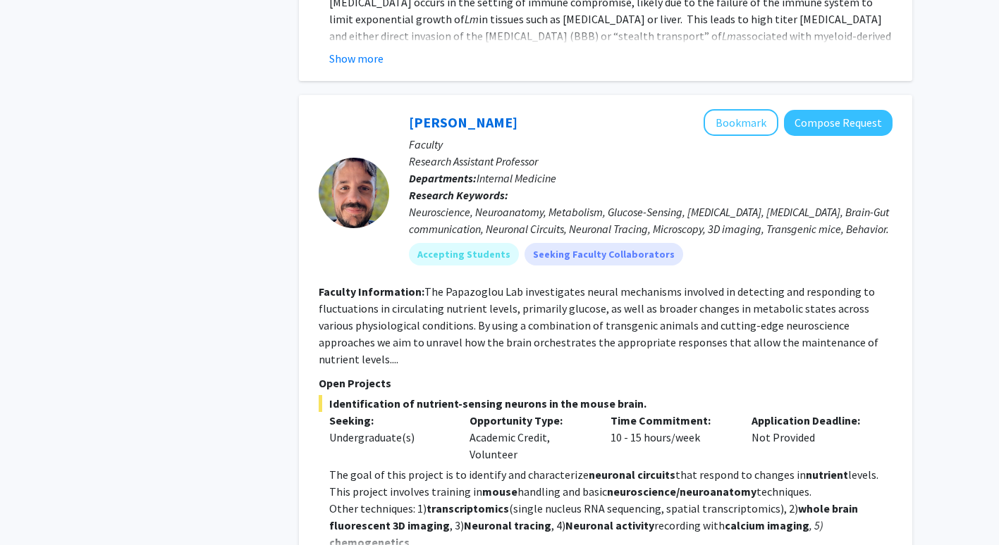
scroll to position [4937, 0]
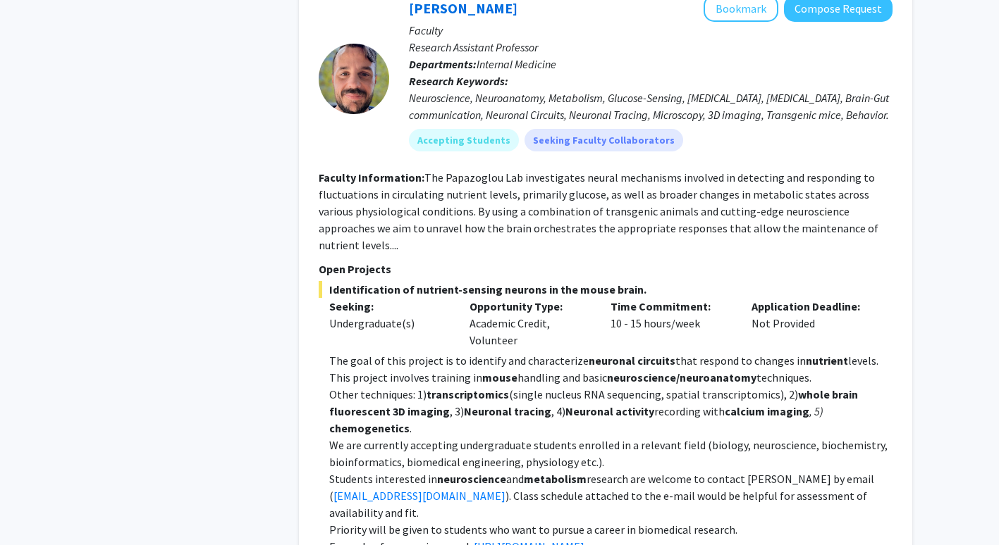
scroll to position [5100, 0]
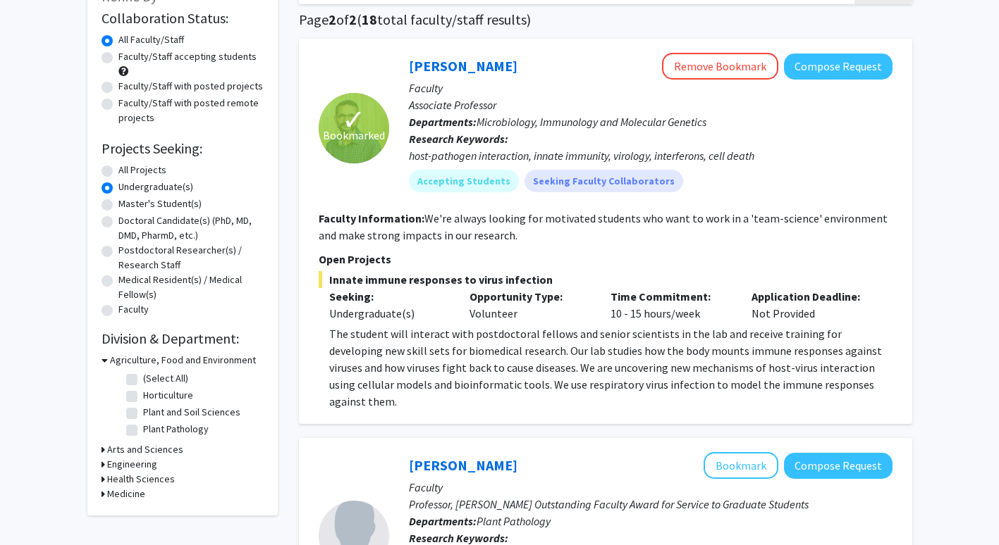
scroll to position [0, 0]
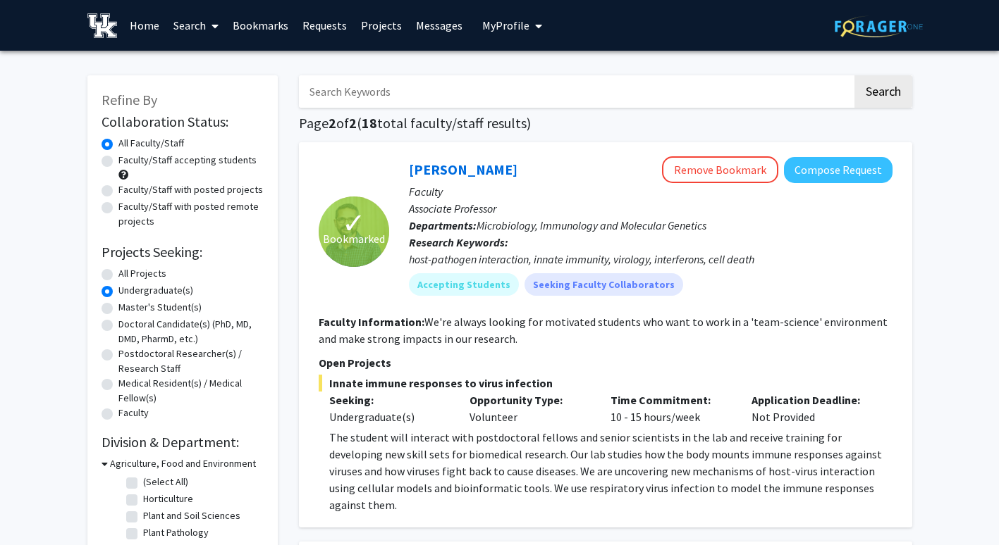
click at [493, 30] on span "My Profile" at bounding box center [505, 25] width 47 height 14
click at [553, 82] on span "View Profile" at bounding box center [569, 81] width 85 height 16
